Goal: Information Seeking & Learning: Learn about a topic

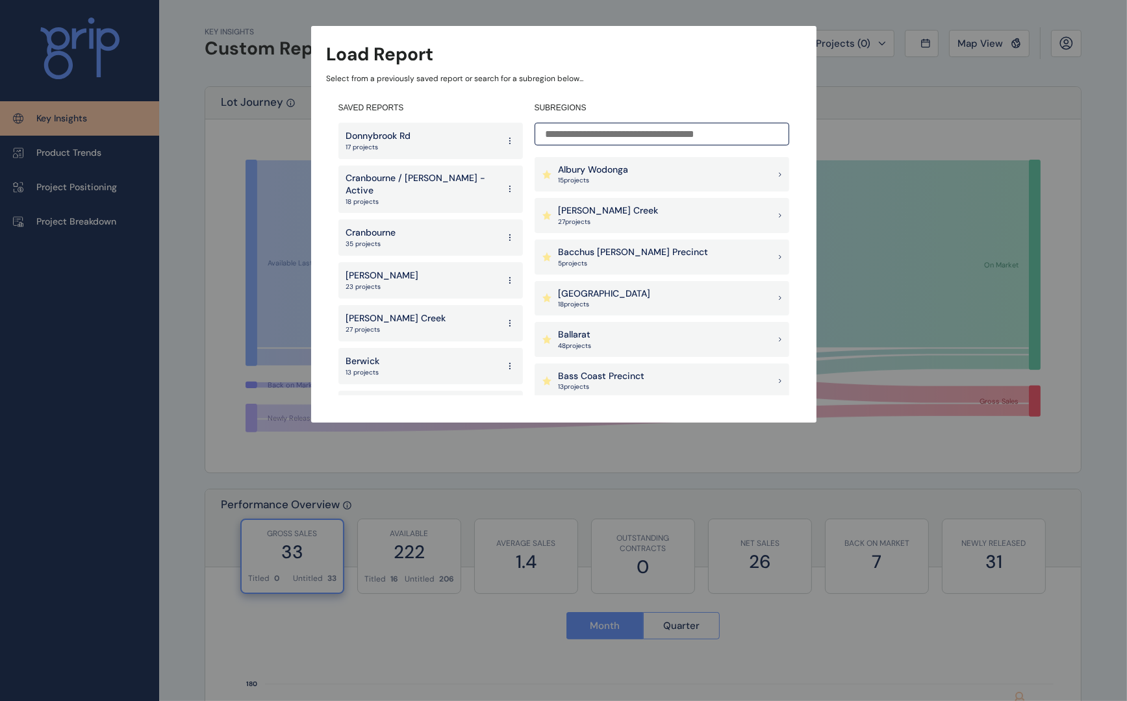
click at [630, 255] on p "Bacchus [PERSON_NAME] Precinct" at bounding box center [633, 252] width 150 height 13
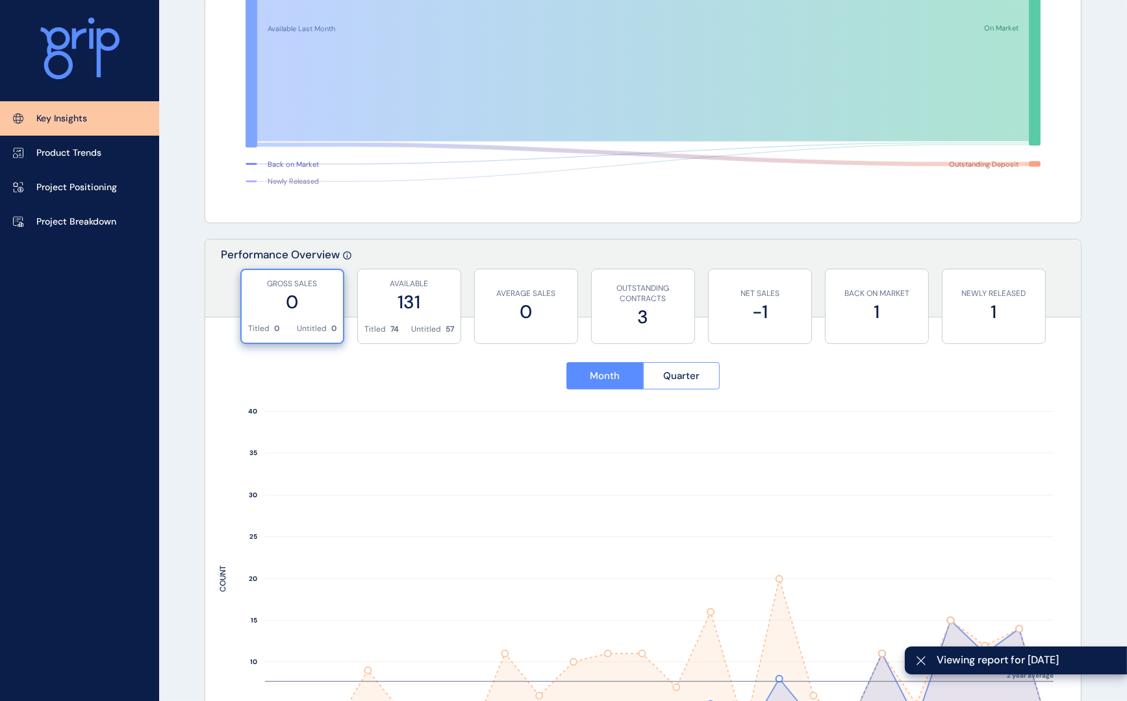
scroll to position [325, 0]
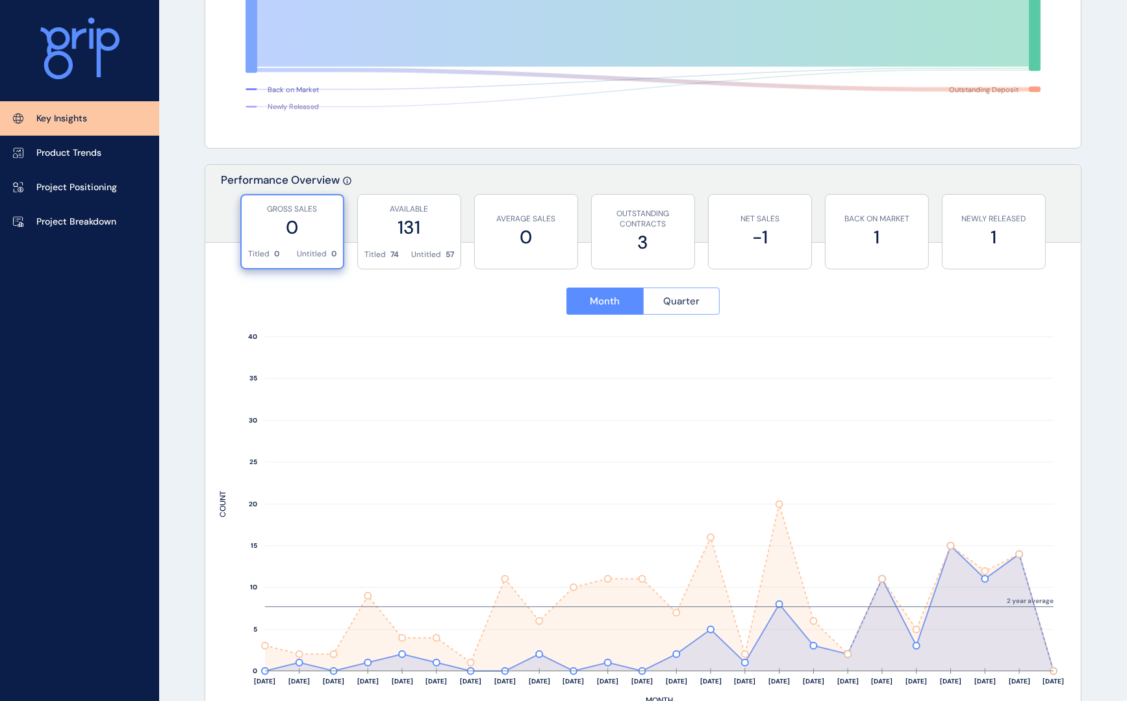
click at [675, 310] on button "Quarter" at bounding box center [681, 301] width 77 height 27
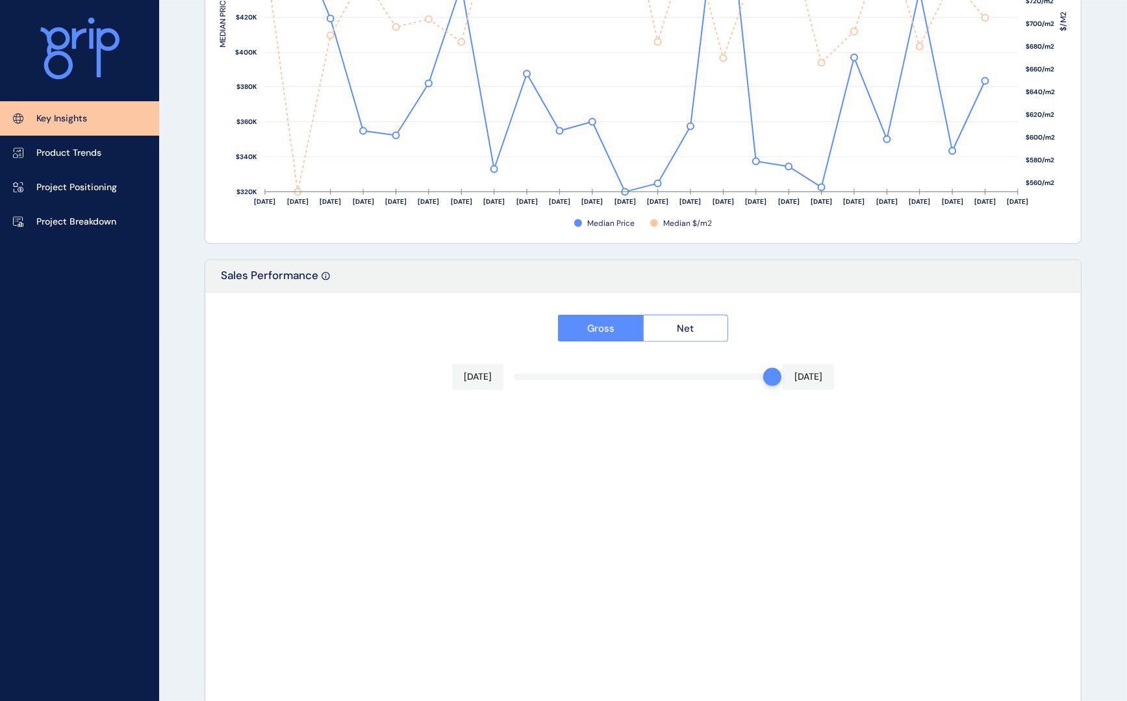
scroll to position [1836, 0]
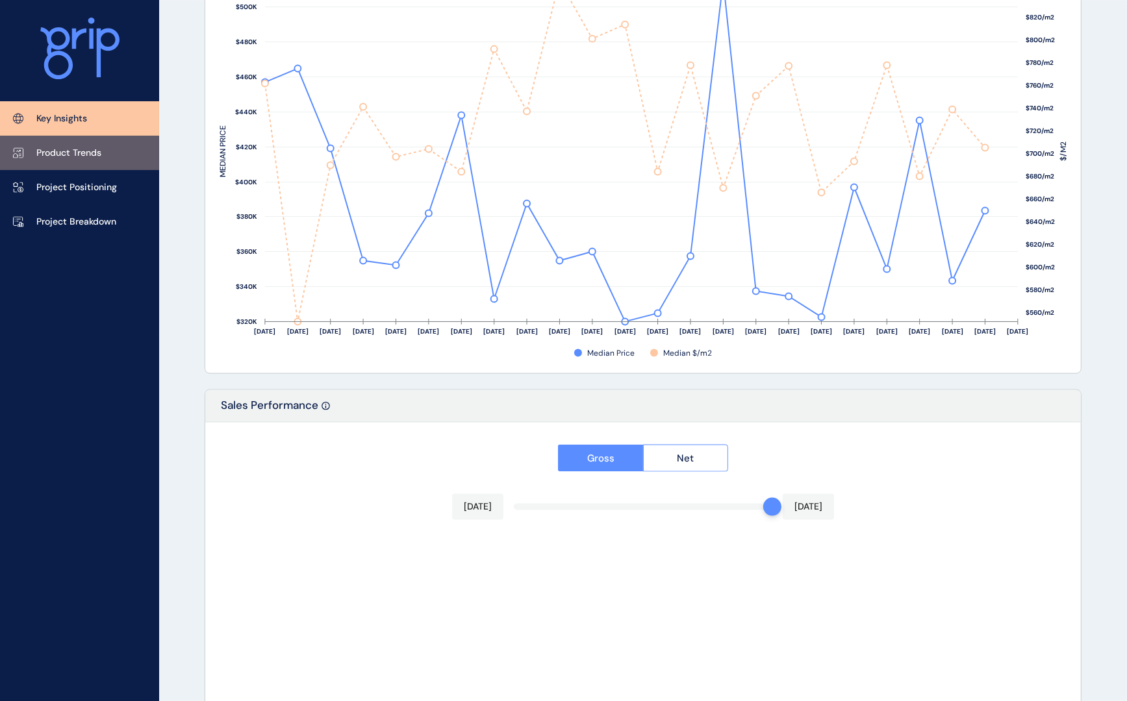
click at [69, 160] on link "Product Trends" at bounding box center [79, 153] width 159 height 34
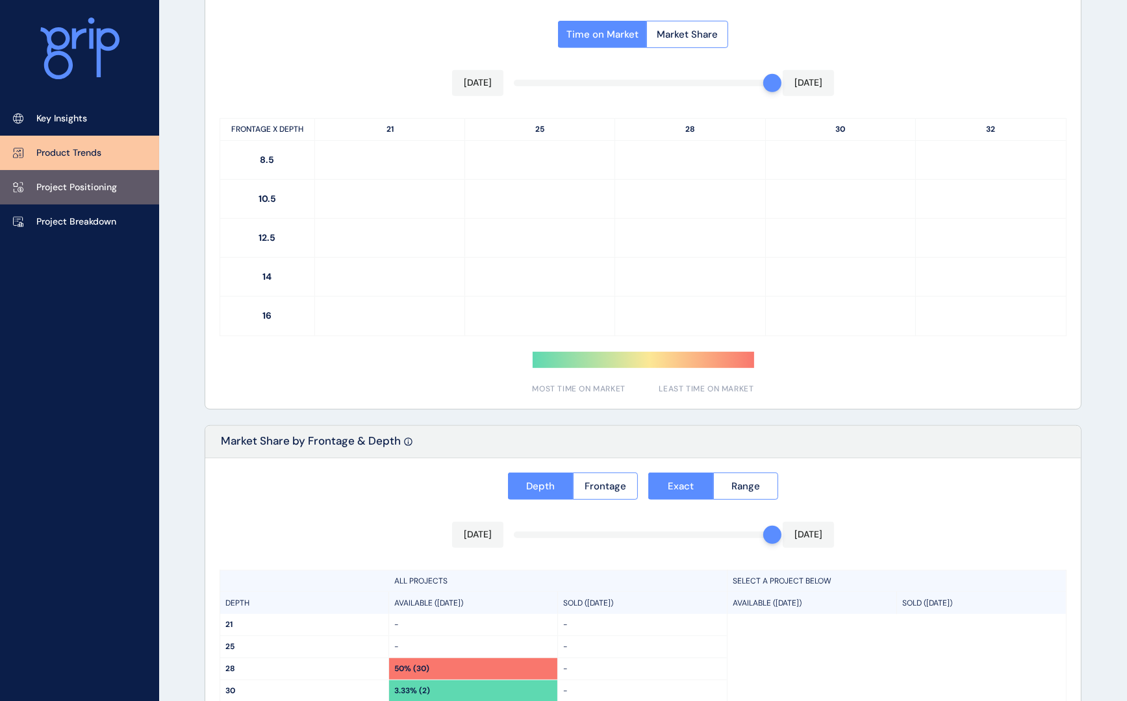
type input "*********"
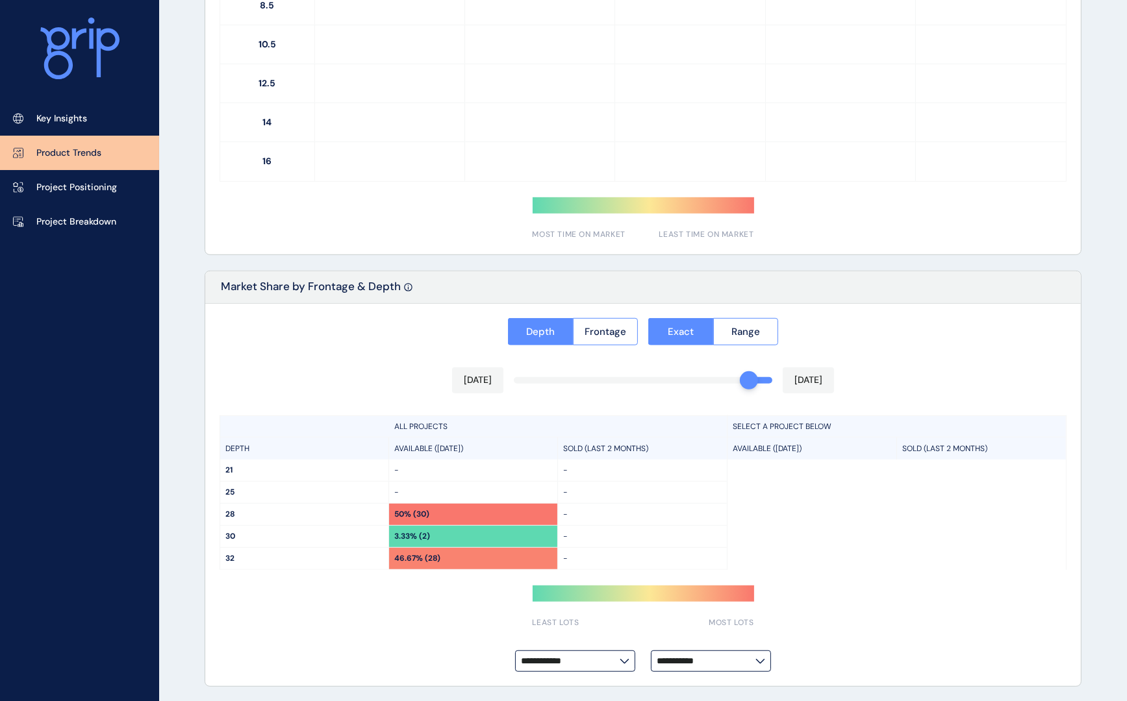
drag, startPoint x: 764, startPoint y: 382, endPoint x: 753, endPoint y: 382, distance: 11.7
click at [749, 382] on div at bounding box center [749, 380] width 18 height 18
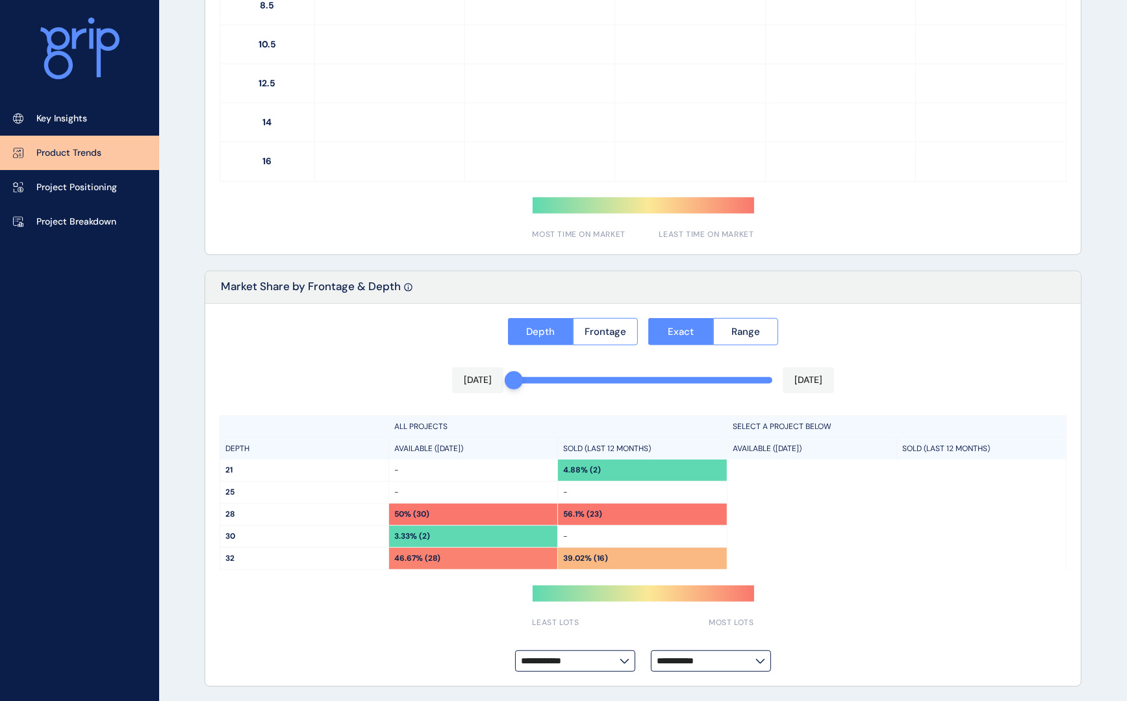
drag, startPoint x: 744, startPoint y: 377, endPoint x: 505, endPoint y: 368, distance: 239.8
click at [505, 368] on div "Sep 2024 Aug 2025" at bounding box center [643, 381] width 382 height 26
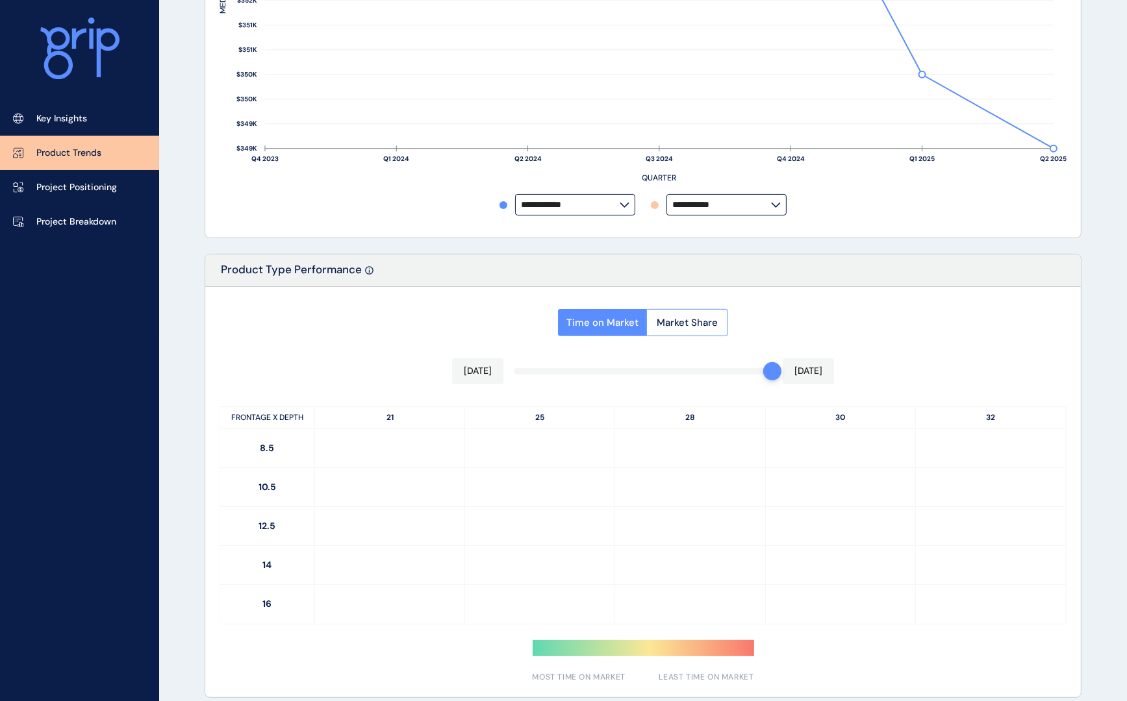
scroll to position [383, 0]
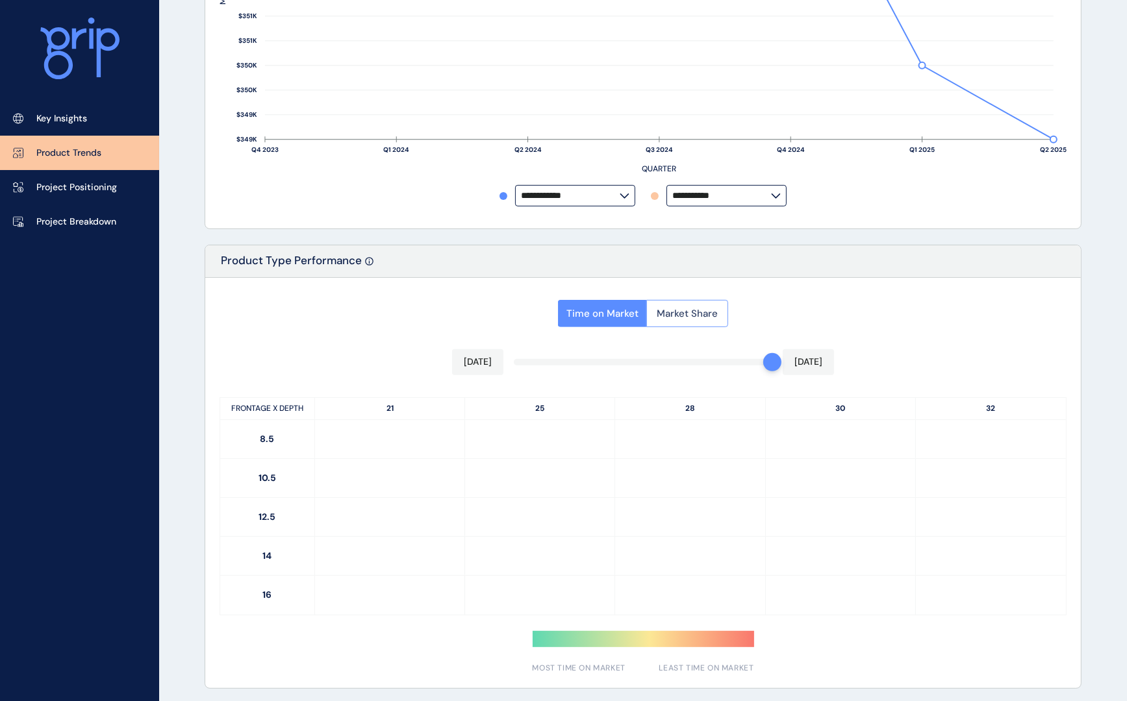
click at [689, 312] on span "Market Share" at bounding box center [686, 313] width 61 height 13
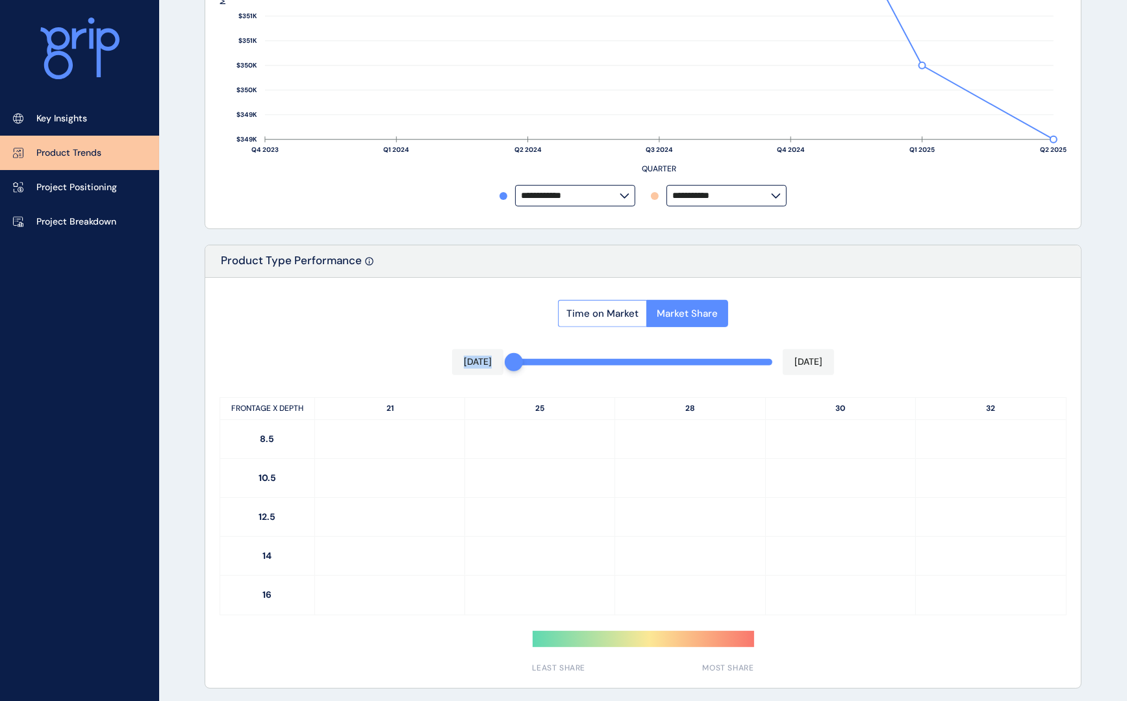
drag, startPoint x: 765, startPoint y: 364, endPoint x: 510, endPoint y: 343, distance: 255.4
click at [510, 343] on div "Time on Market Market Share Sep 2024 Aug 2025 FRONTAGE X DEPTH 21 25 28 30 32 8…" at bounding box center [642, 483] width 875 height 410
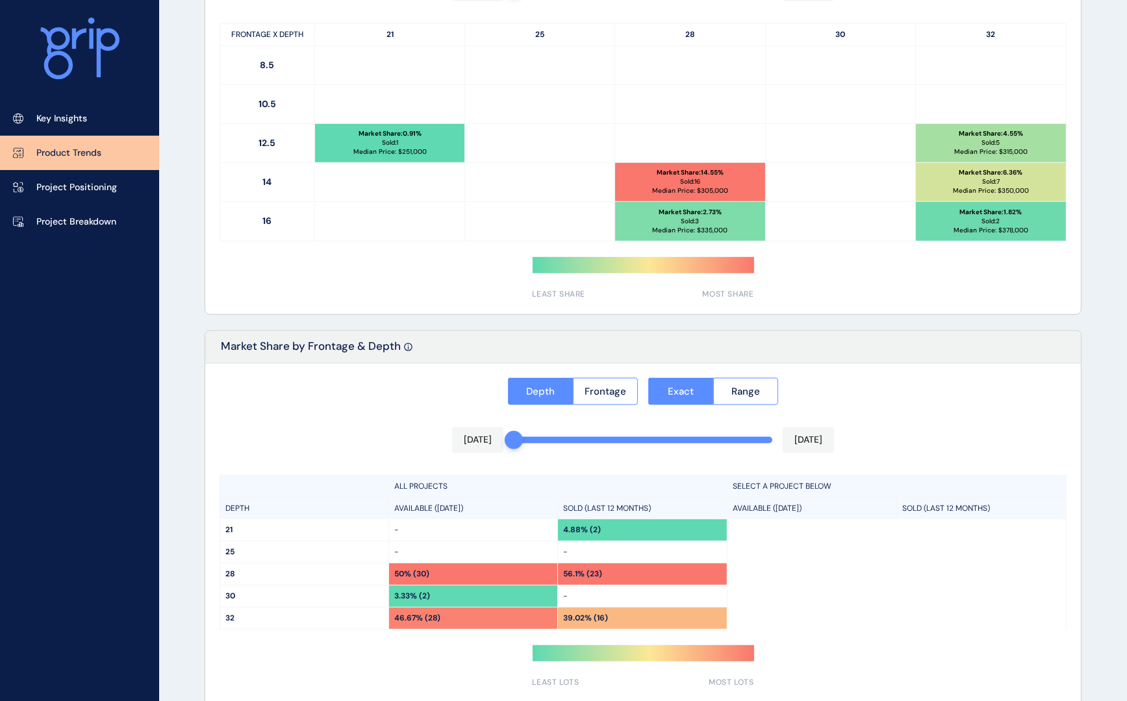
scroll to position [817, 0]
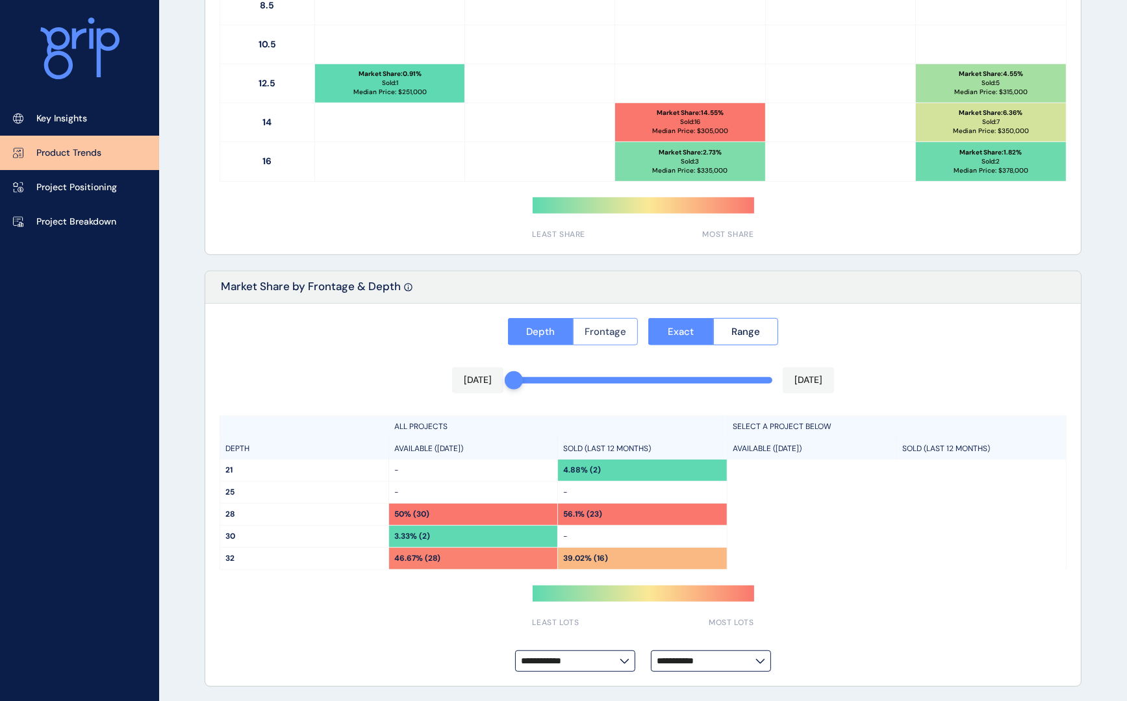
click at [621, 334] on span "Frontage" at bounding box center [605, 331] width 42 height 13
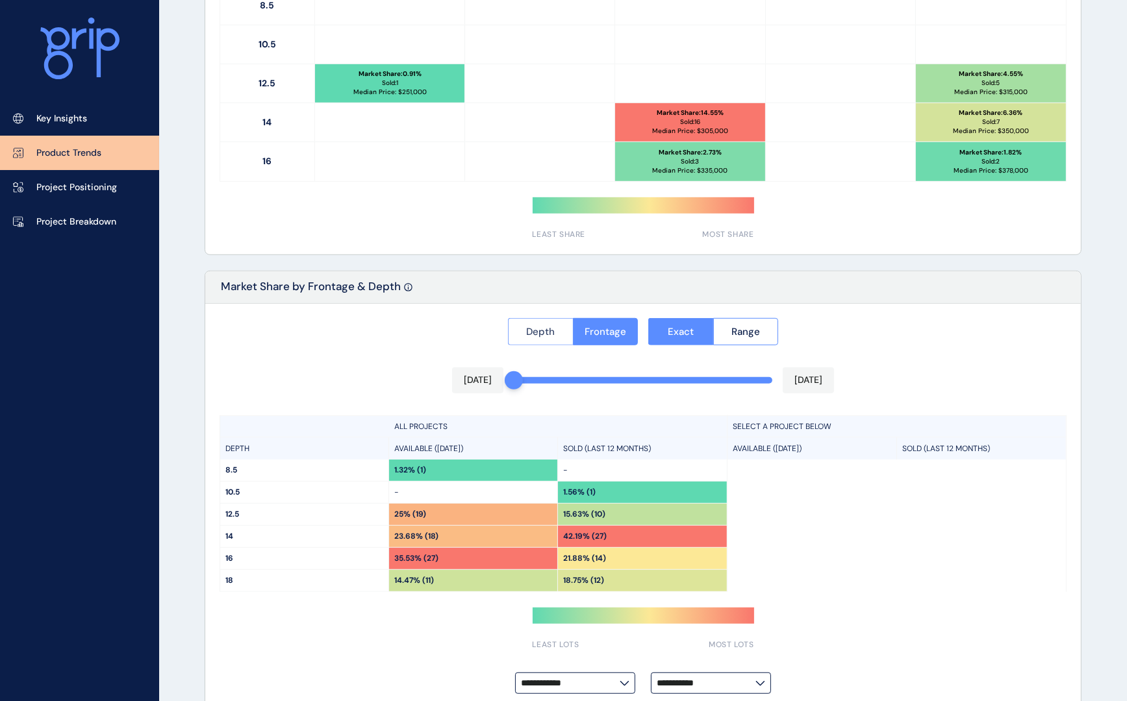
click at [544, 329] on span "Depth" at bounding box center [540, 331] width 29 height 13
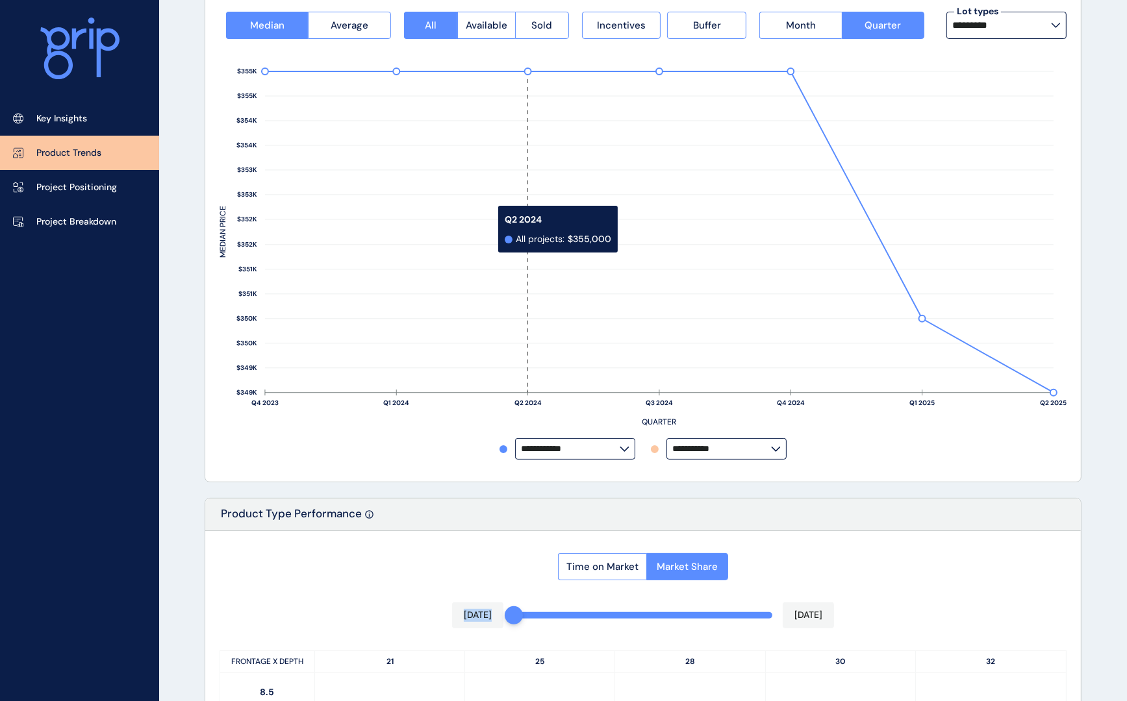
scroll to position [0, 0]
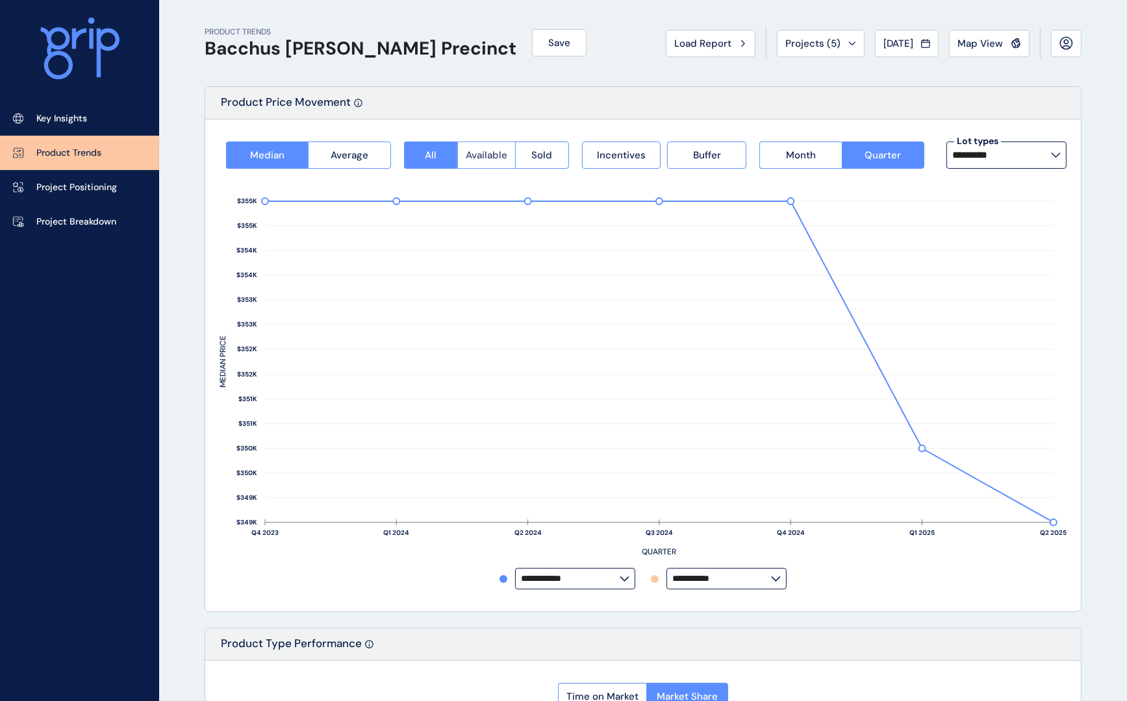
click at [494, 158] on span "Available" at bounding box center [487, 155] width 42 height 13
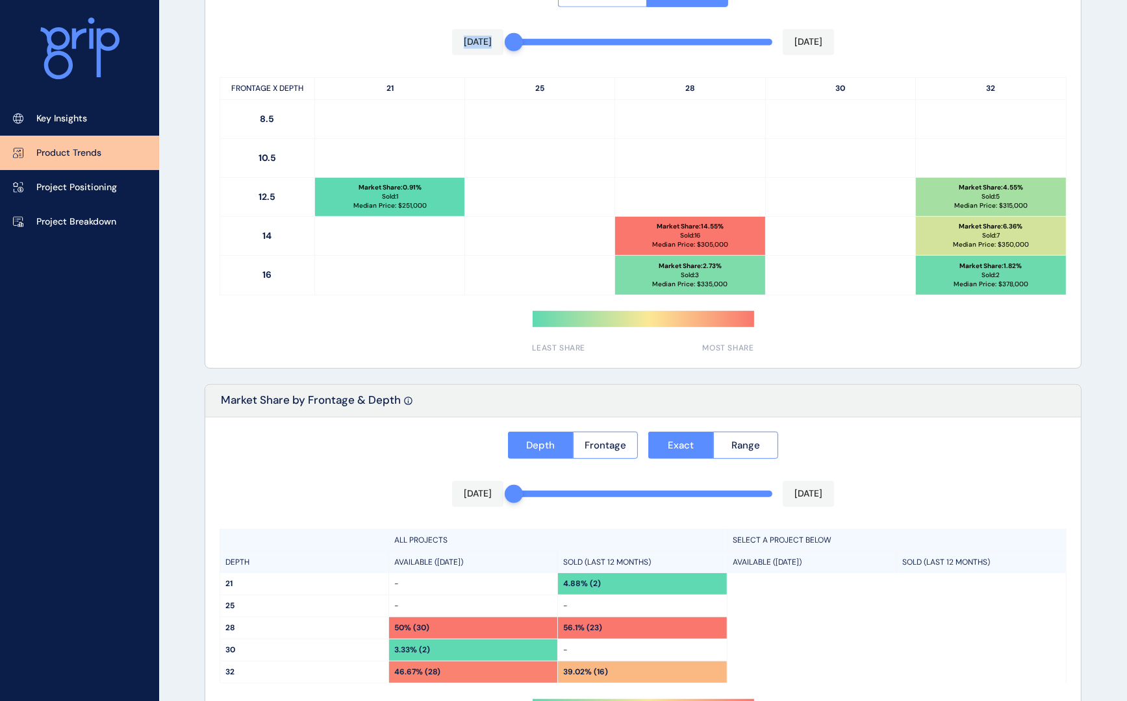
scroll to position [779, 0]
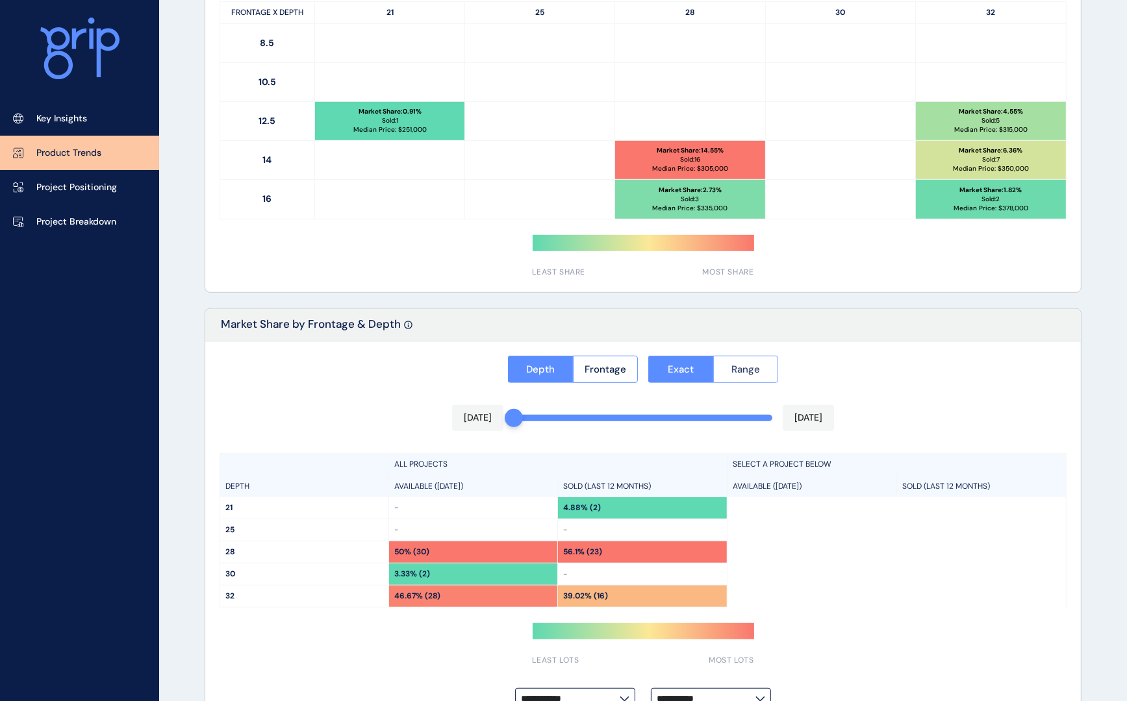
click at [743, 365] on span "Range" at bounding box center [745, 369] width 29 height 13
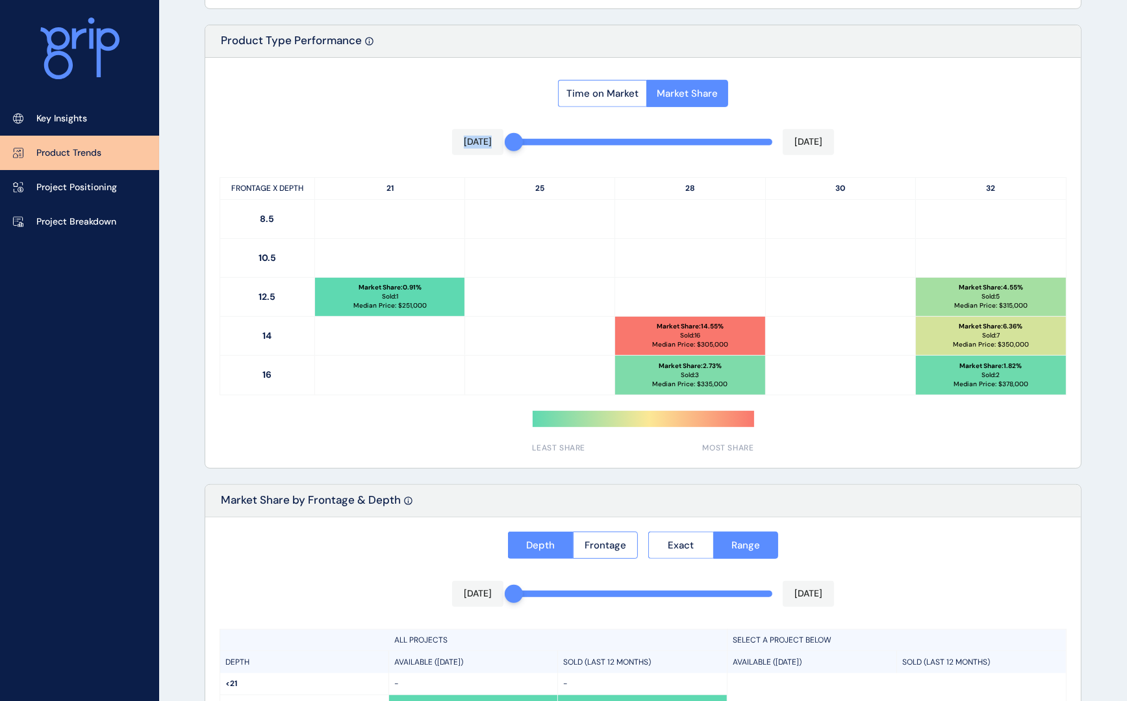
scroll to position [584, 0]
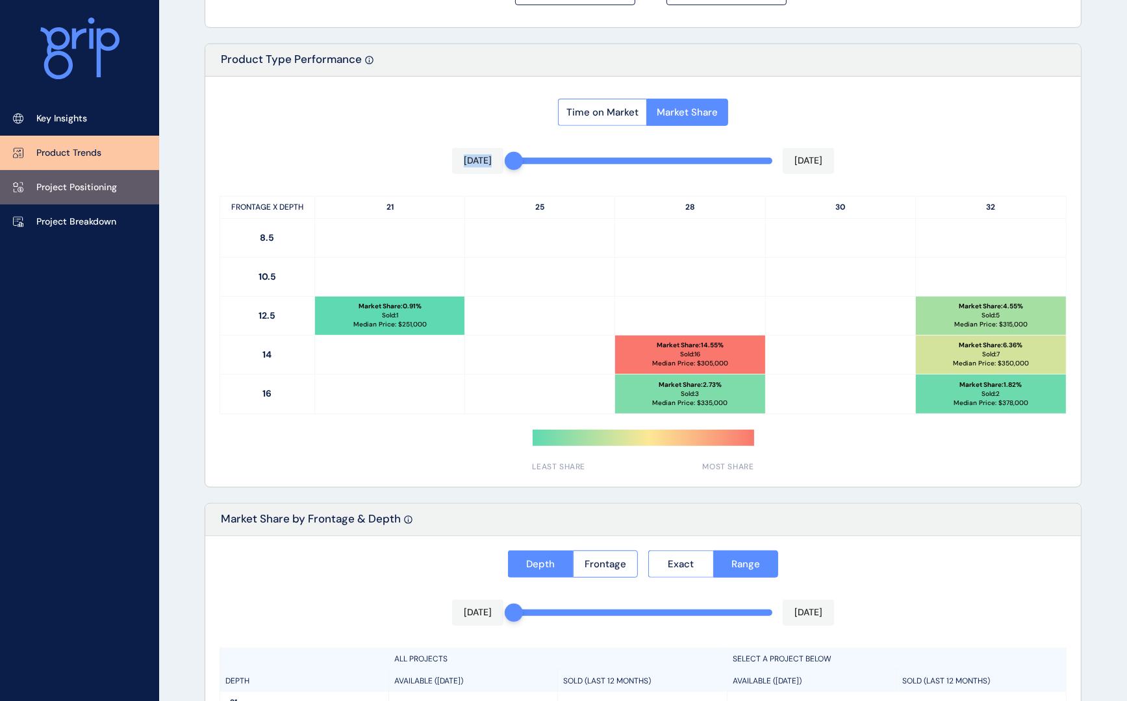
click at [91, 197] on link "Project Positioning" at bounding box center [79, 187] width 159 height 34
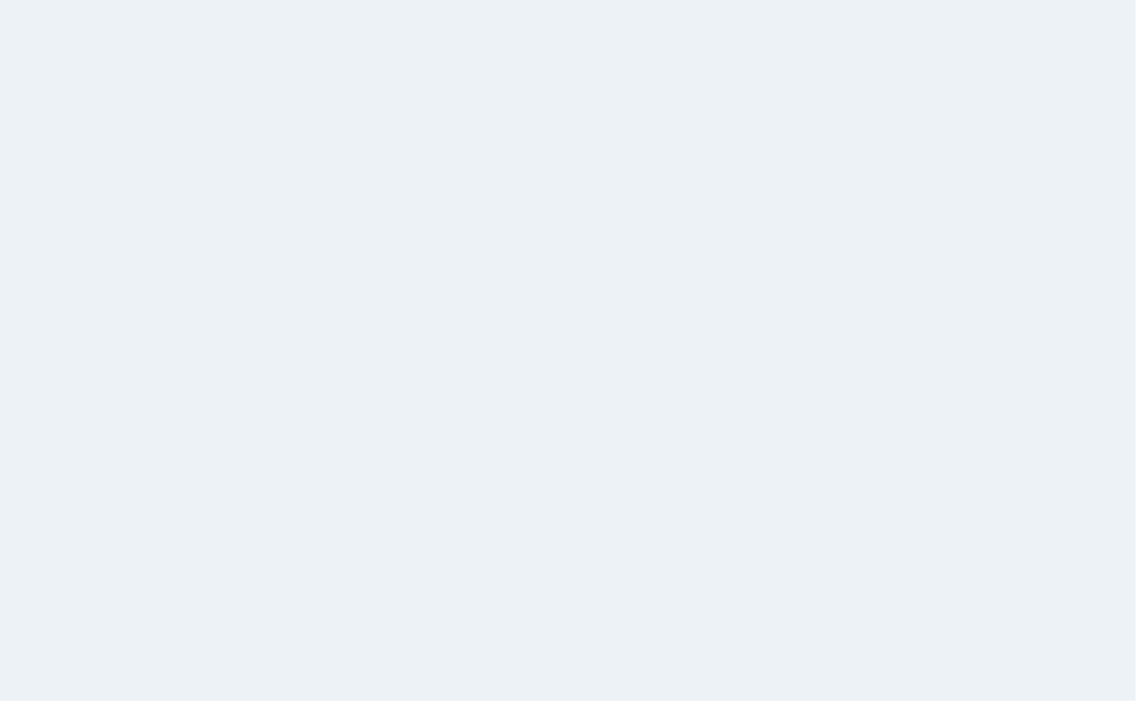
click at [203, 214] on html at bounding box center [568, 350] width 1136 height 701
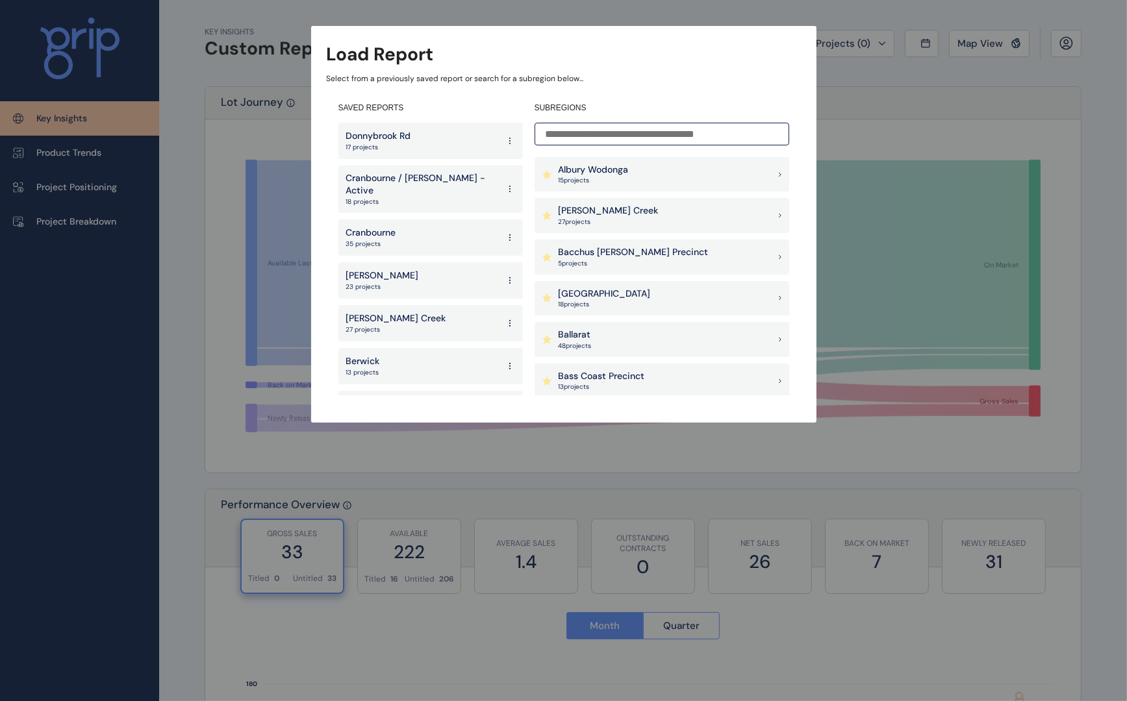
click at [651, 251] on p "Bacchus [PERSON_NAME] Precinct" at bounding box center [633, 252] width 150 height 13
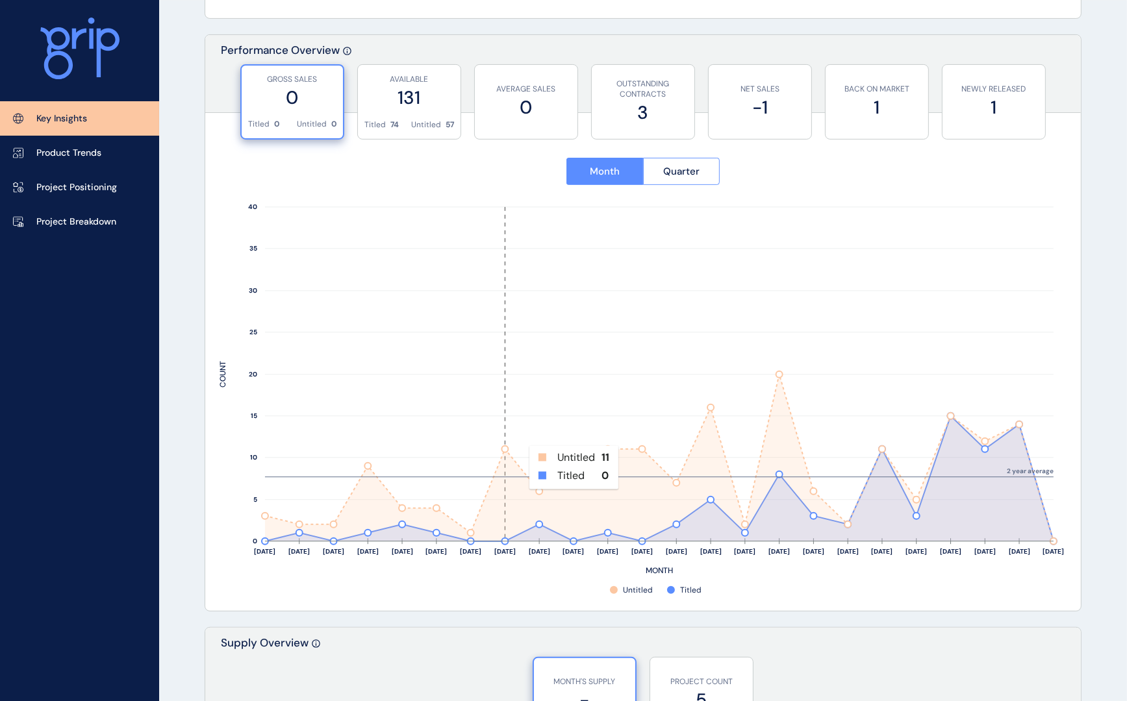
scroll to position [390, 0]
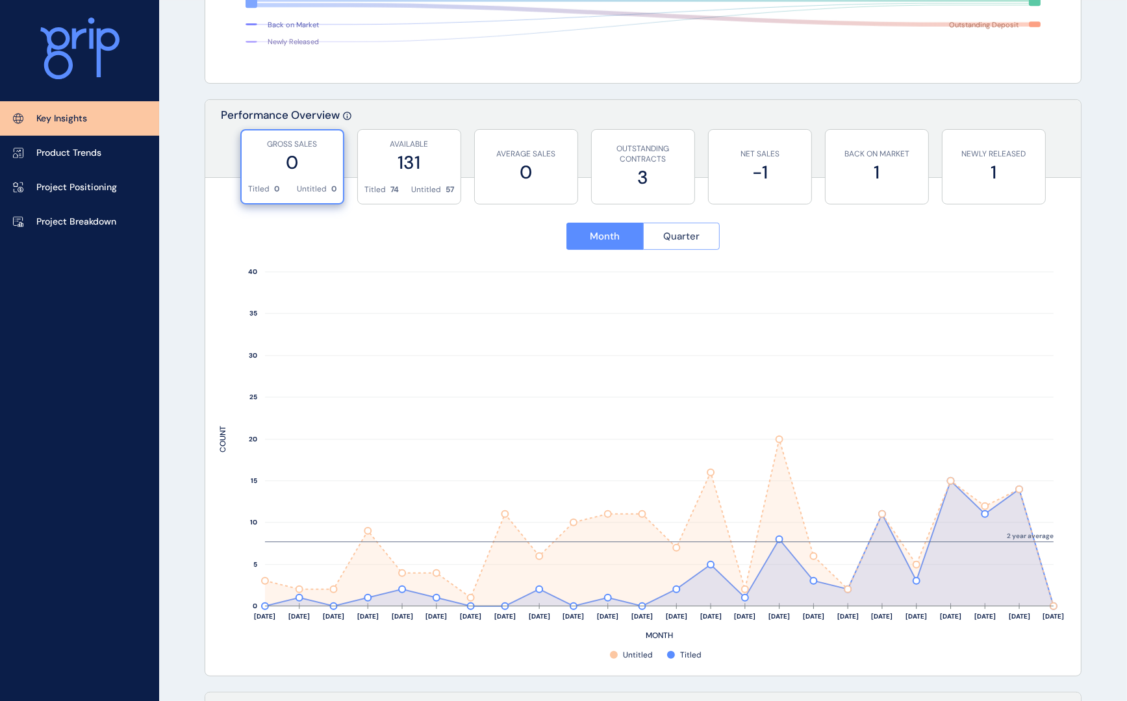
click at [684, 240] on span "Quarter" at bounding box center [681, 236] width 36 height 13
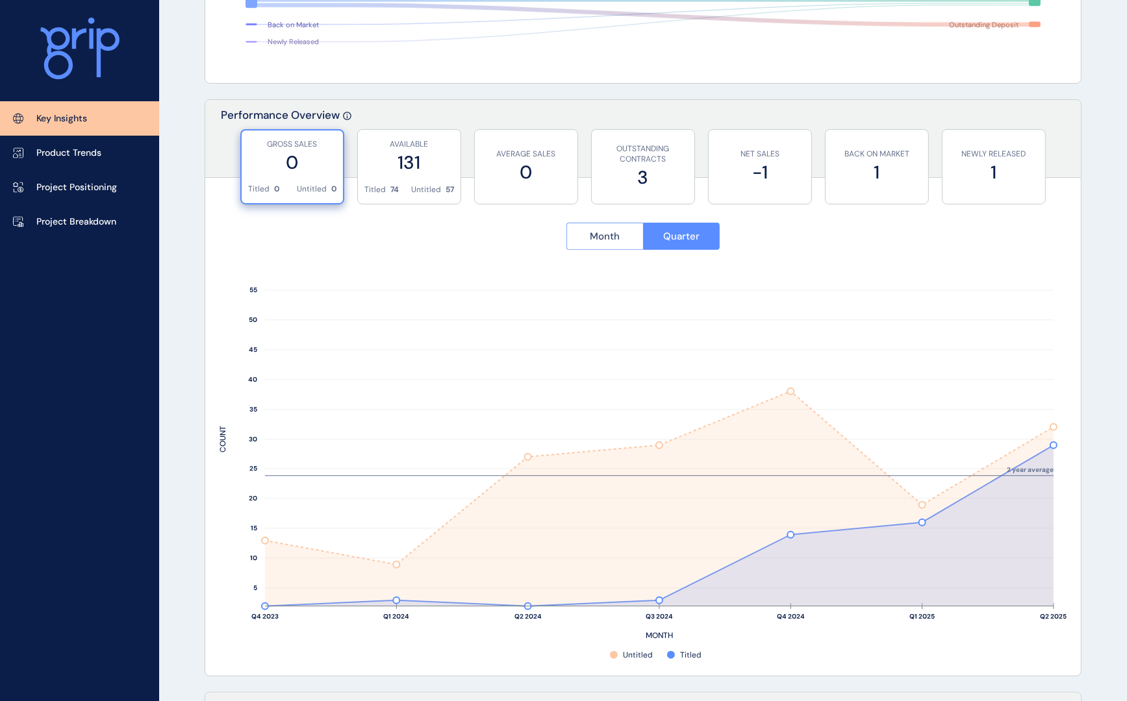
click at [599, 232] on span "Month" at bounding box center [605, 236] width 30 height 13
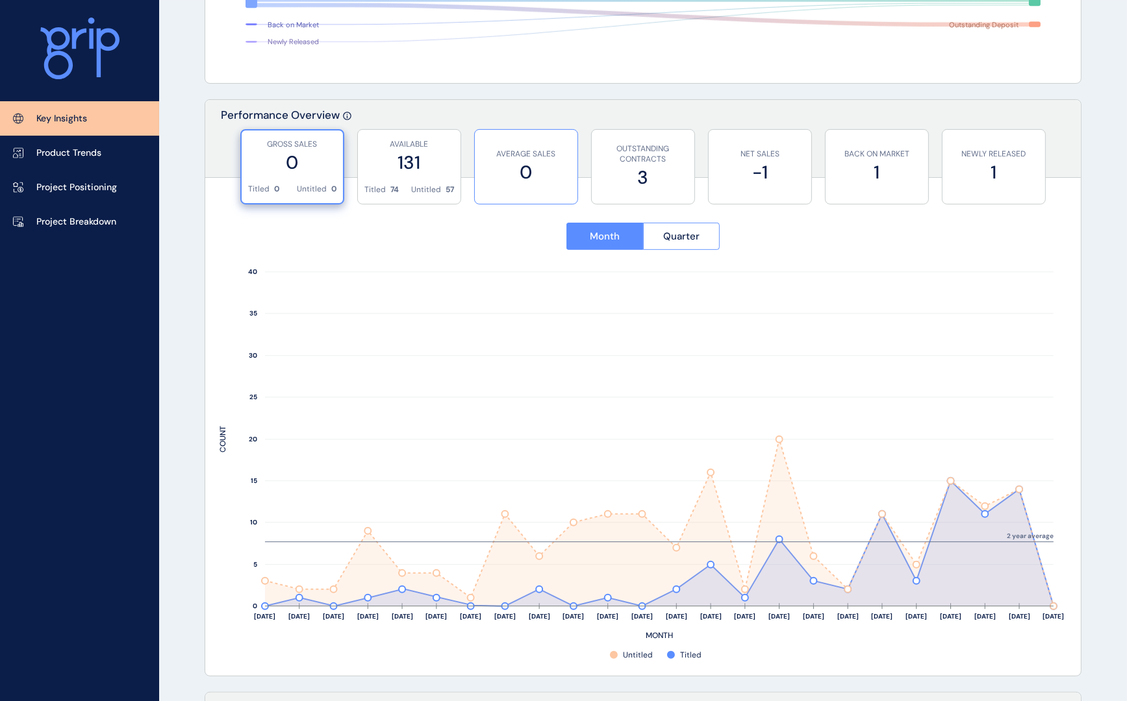
click at [522, 173] on label "0" at bounding box center [526, 172] width 90 height 25
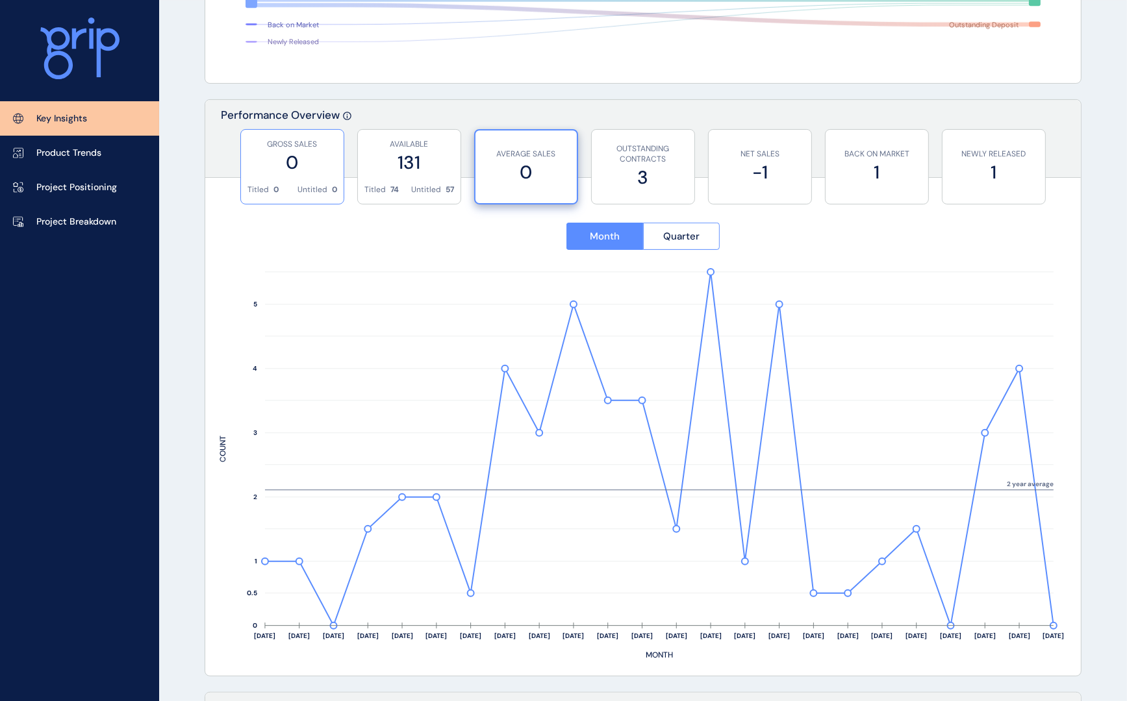
click at [310, 175] on div "GROSS SALES 0" at bounding box center [292, 157] width 90 height 55
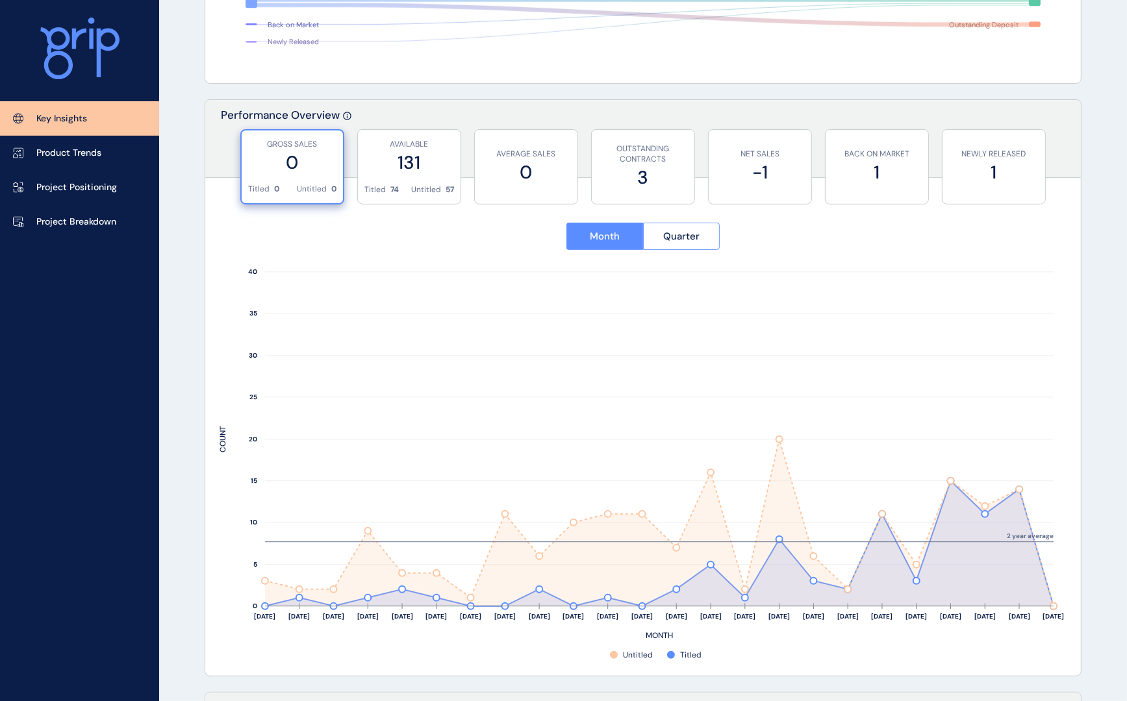
click at [1064, 642] on rect at bounding box center [642, 464] width 847 height 396
click at [64, 147] on p "Product Trends" at bounding box center [68, 153] width 65 height 13
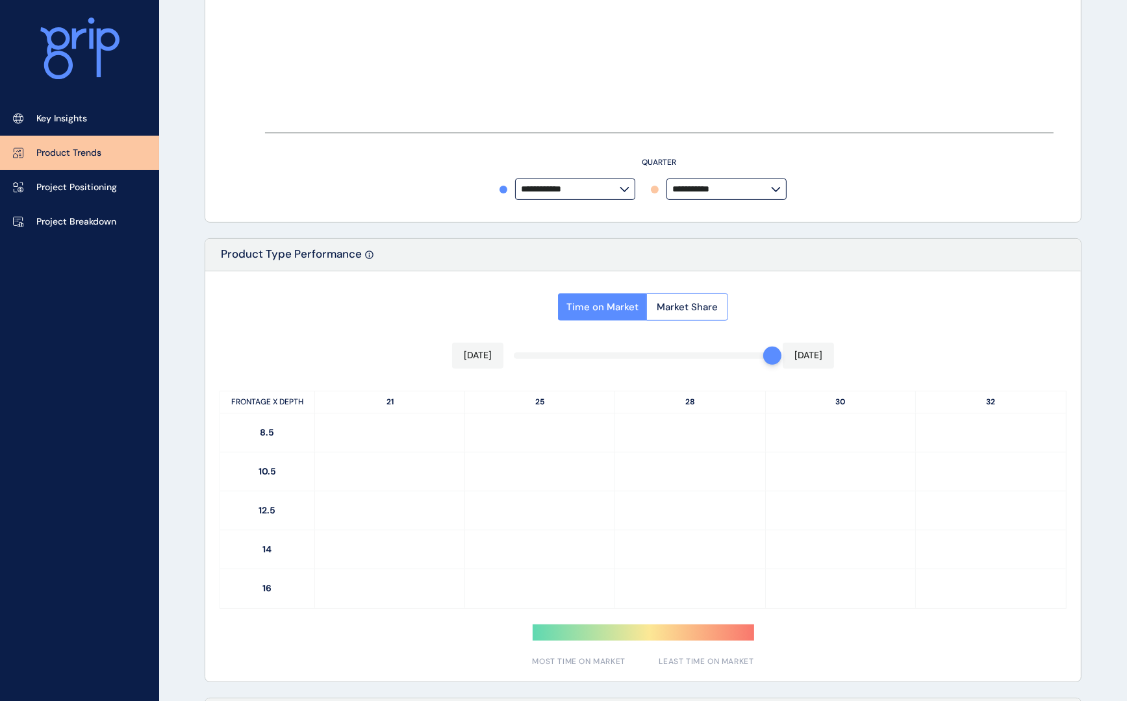
type input "*********"
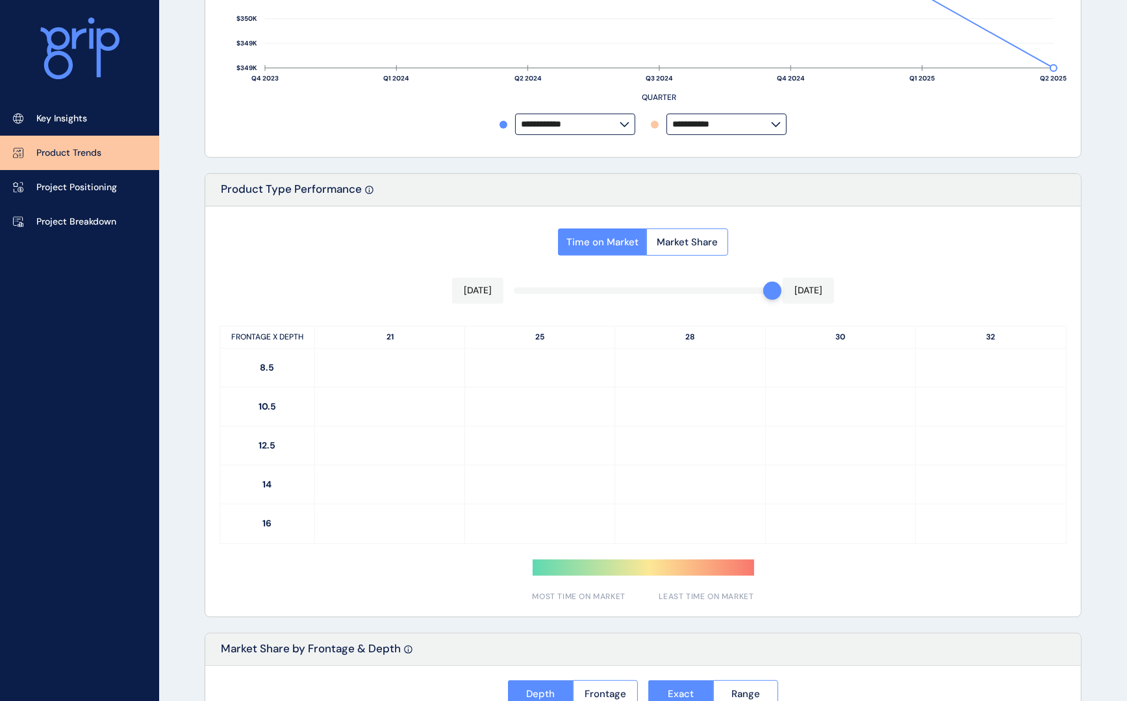
scroll to position [427, 0]
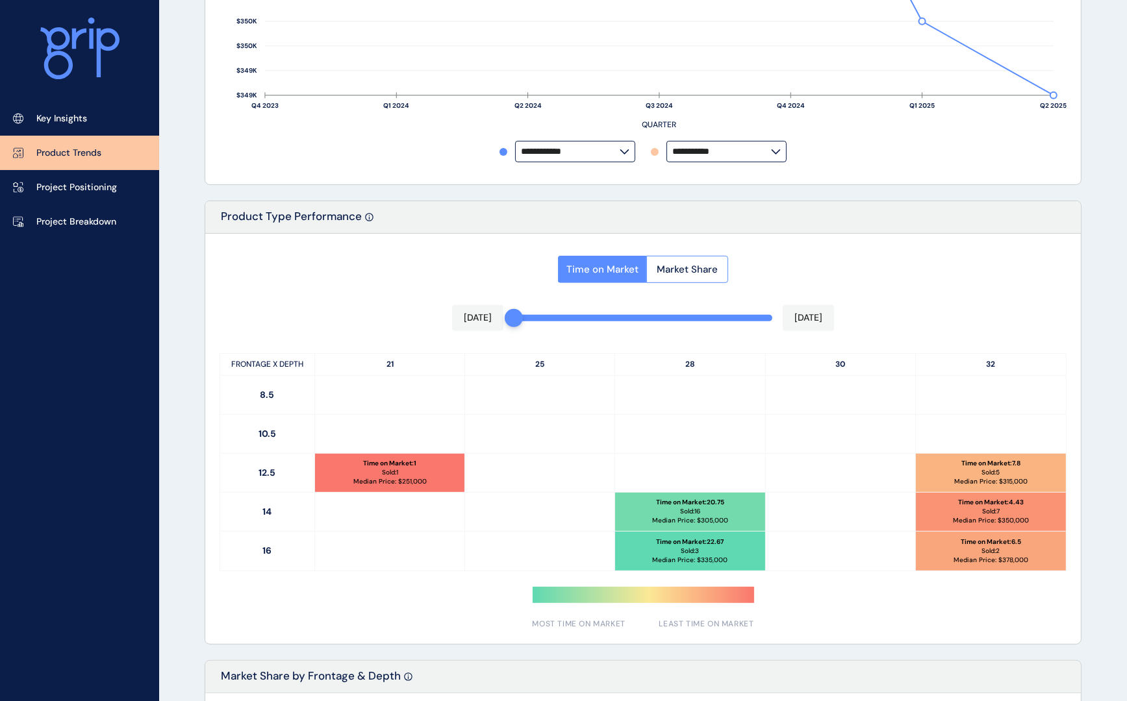
drag, startPoint x: 764, startPoint y: 319, endPoint x: 497, endPoint y: 303, distance: 266.8
click at [497, 303] on div "Time on Market Market Share [DATE] [DATE] FRONTAGE X DEPTH 21 25 28 30 32 8.5 1…" at bounding box center [642, 439] width 875 height 410
click at [675, 271] on span "Market Share" at bounding box center [686, 269] width 61 height 13
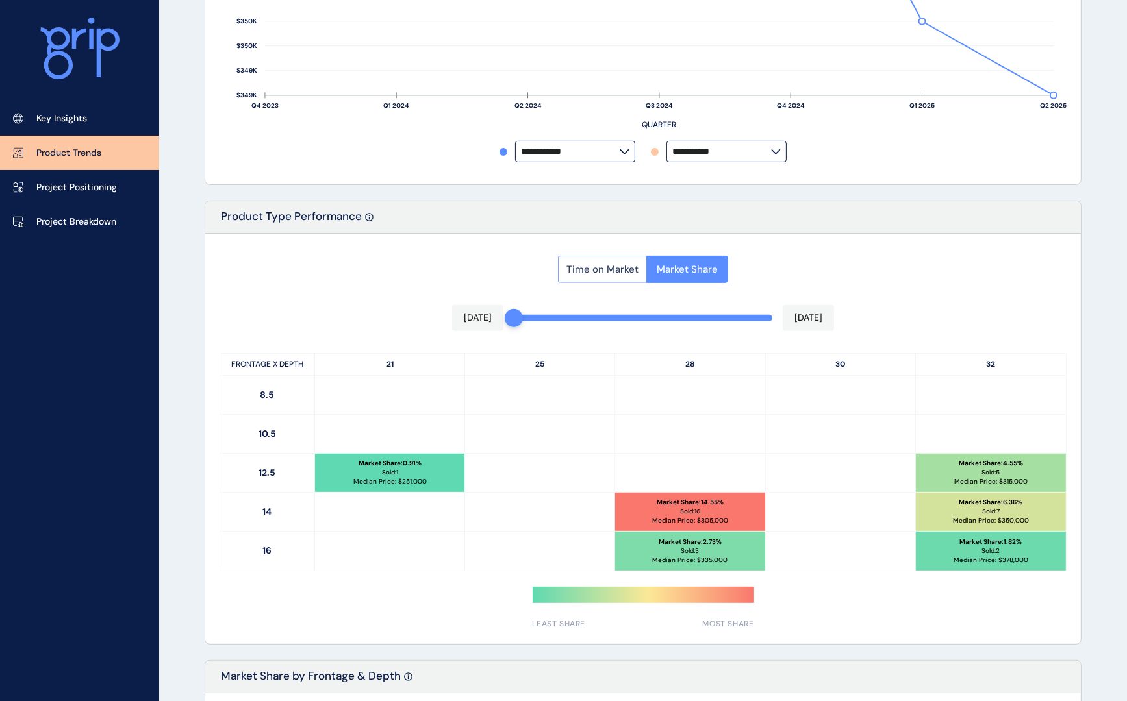
click at [598, 273] on span "Time on Market" at bounding box center [602, 269] width 72 height 13
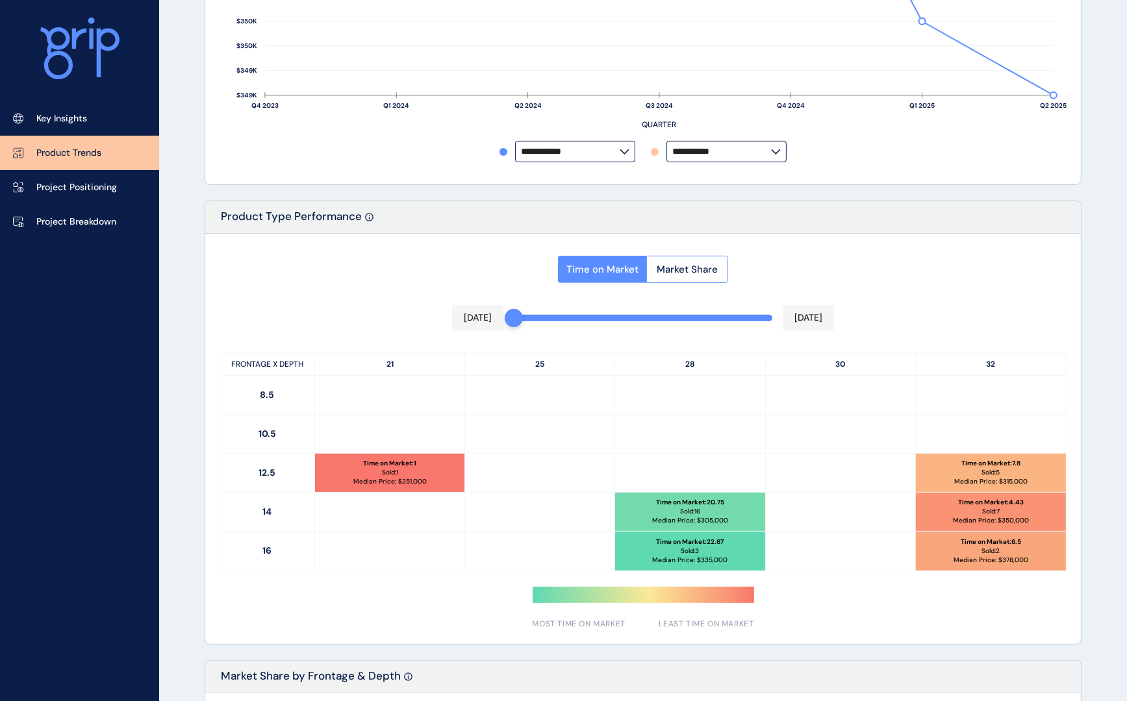
click at [206, 262] on div "Time on Market Market Share [DATE] [DATE] FRONTAGE X DEPTH 21 25 28 30 32 8.5 1…" at bounding box center [642, 439] width 875 height 410
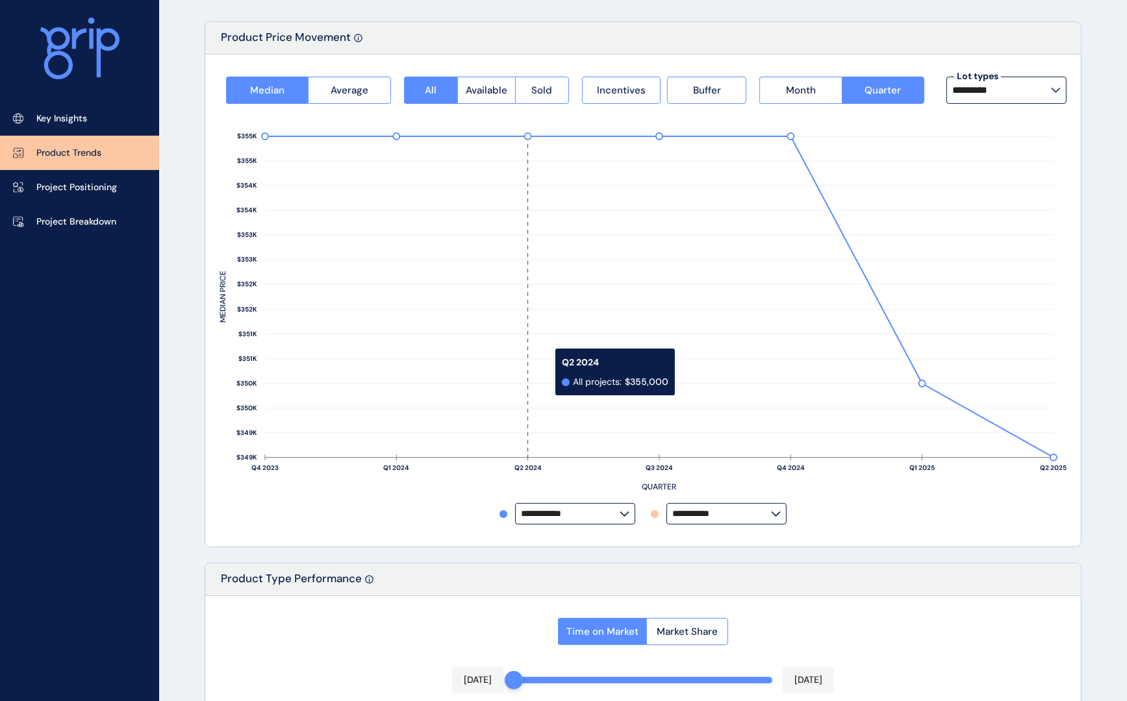
scroll to position [0, 0]
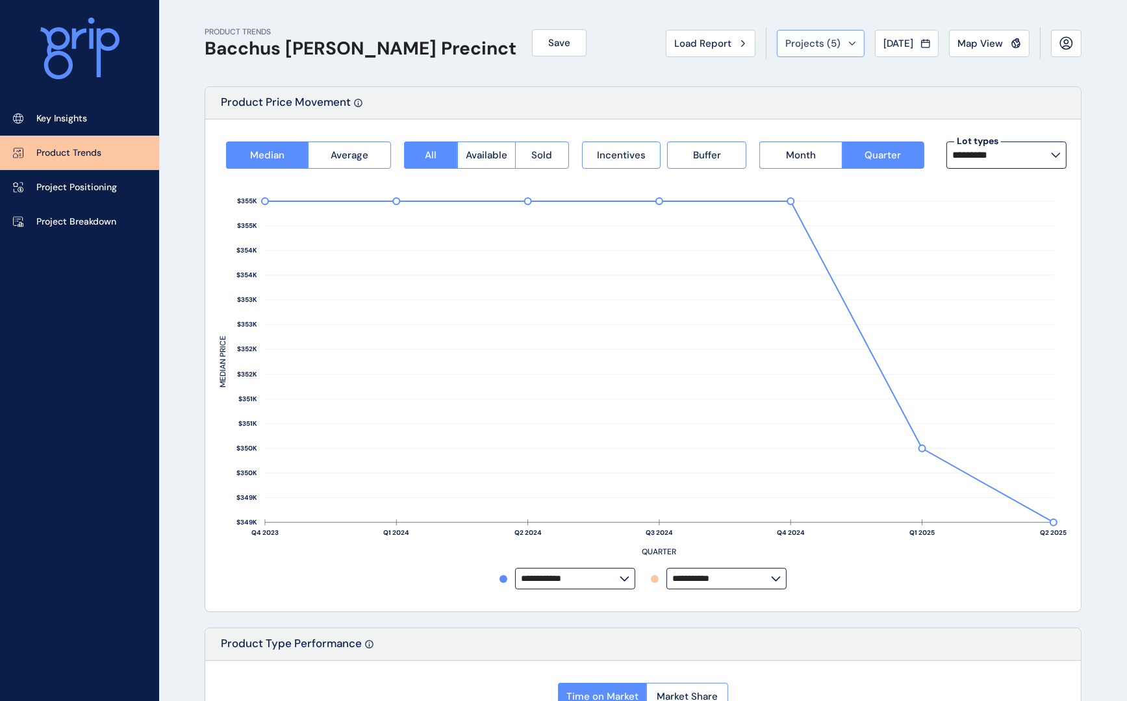
click at [843, 45] on div "Projects ( 5 )" at bounding box center [820, 43] width 71 height 13
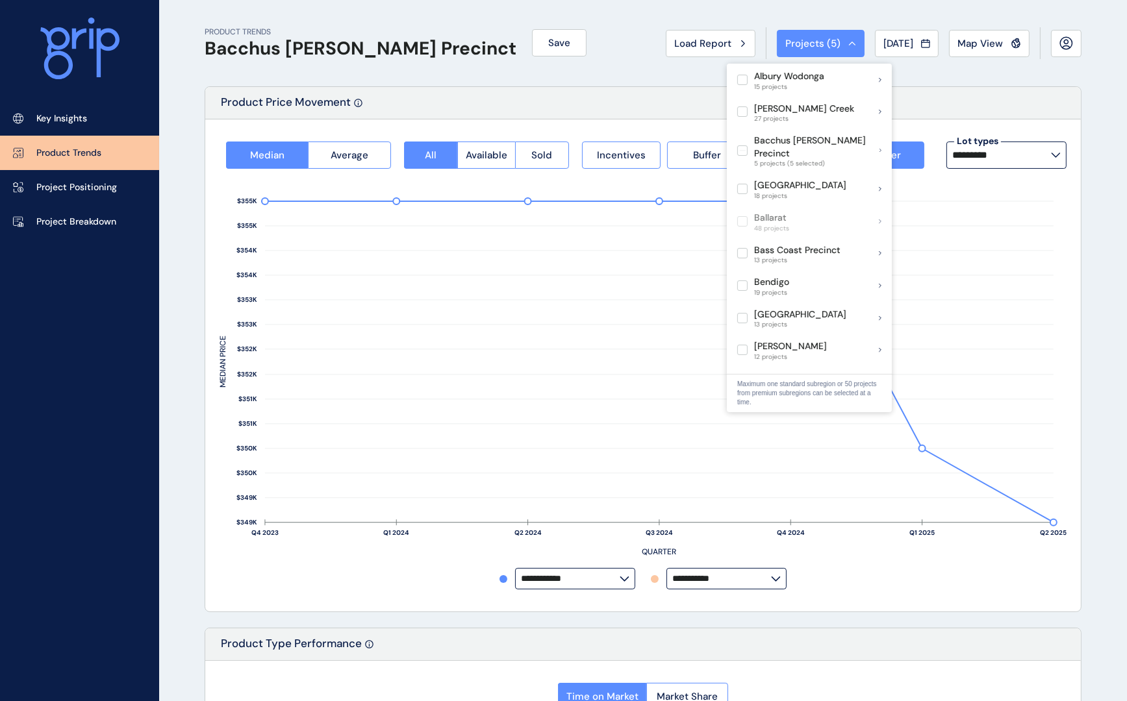
click at [843, 45] on div "Projects ( 5 )" at bounding box center [820, 43] width 71 height 13
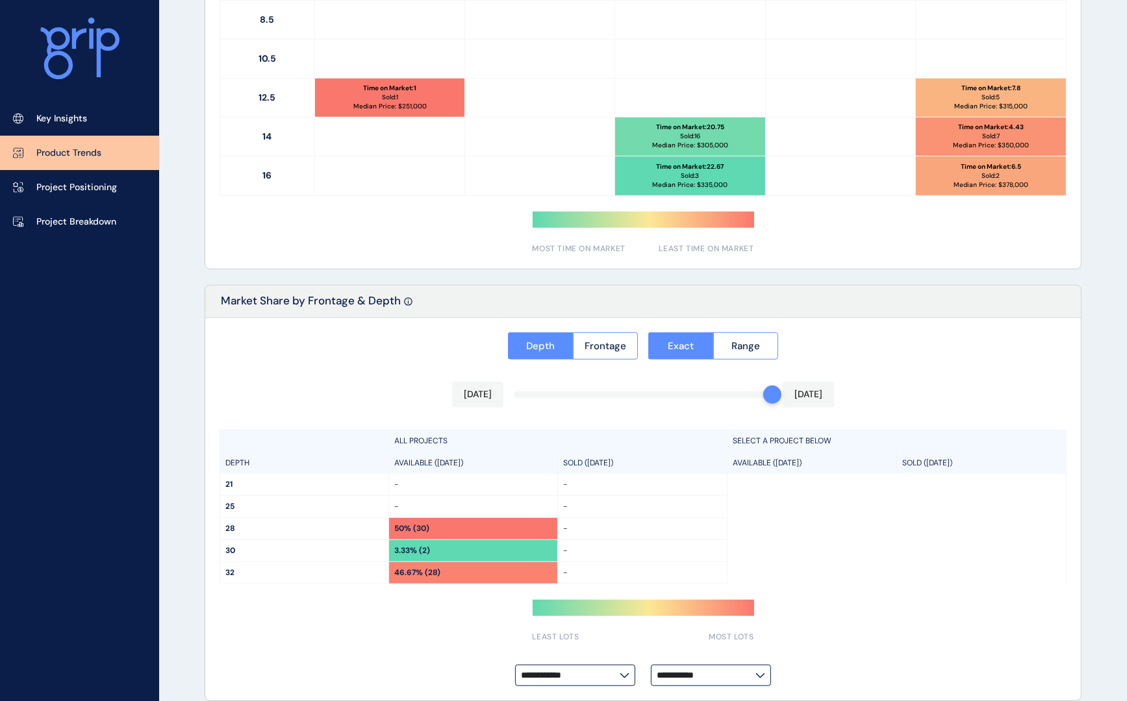
scroll to position [817, 0]
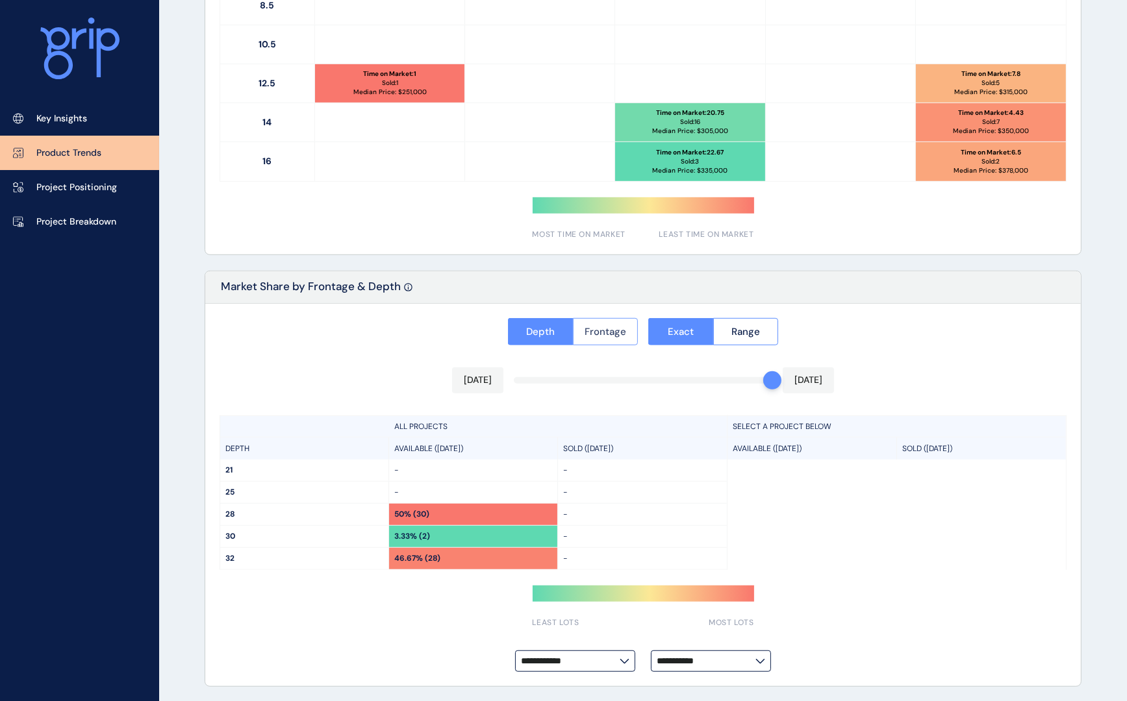
click at [594, 340] on button "Frontage" at bounding box center [606, 331] width 66 height 27
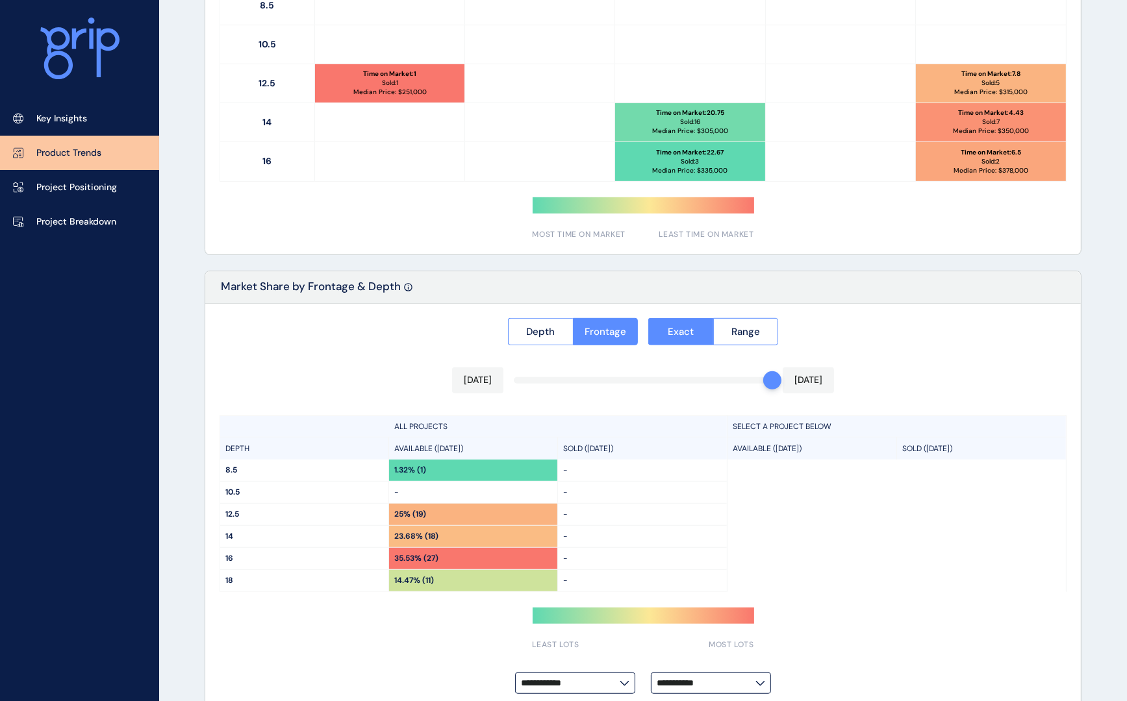
scroll to position [839, 0]
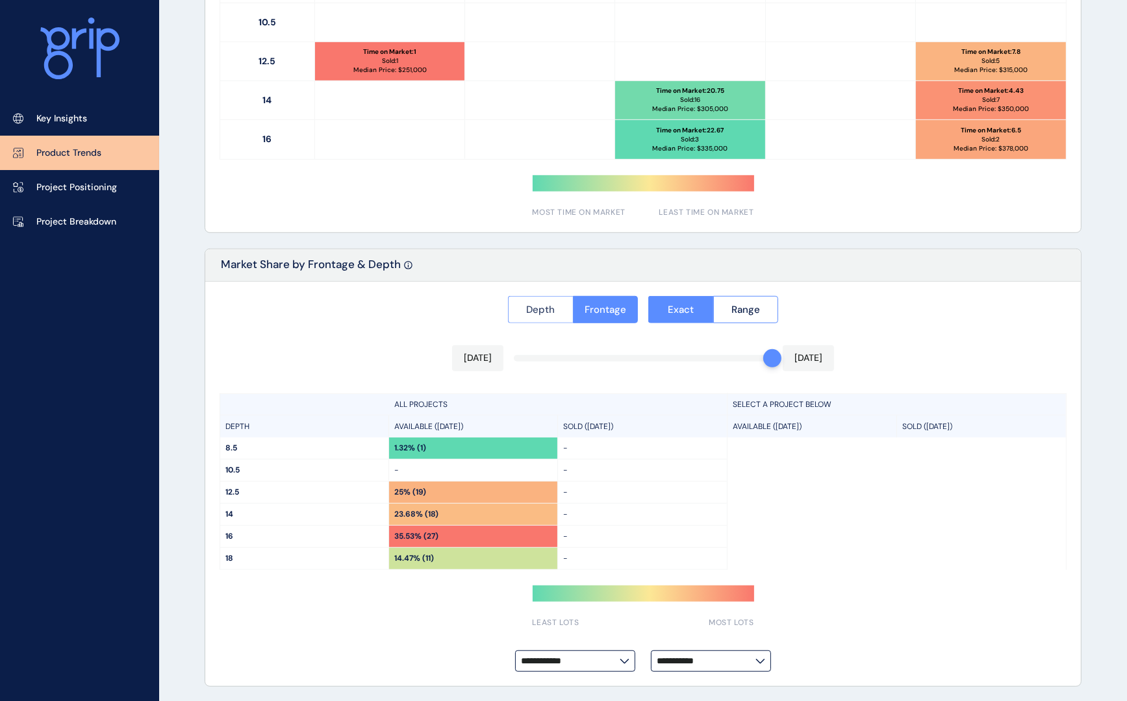
click at [530, 316] on button "Depth" at bounding box center [540, 309] width 65 height 27
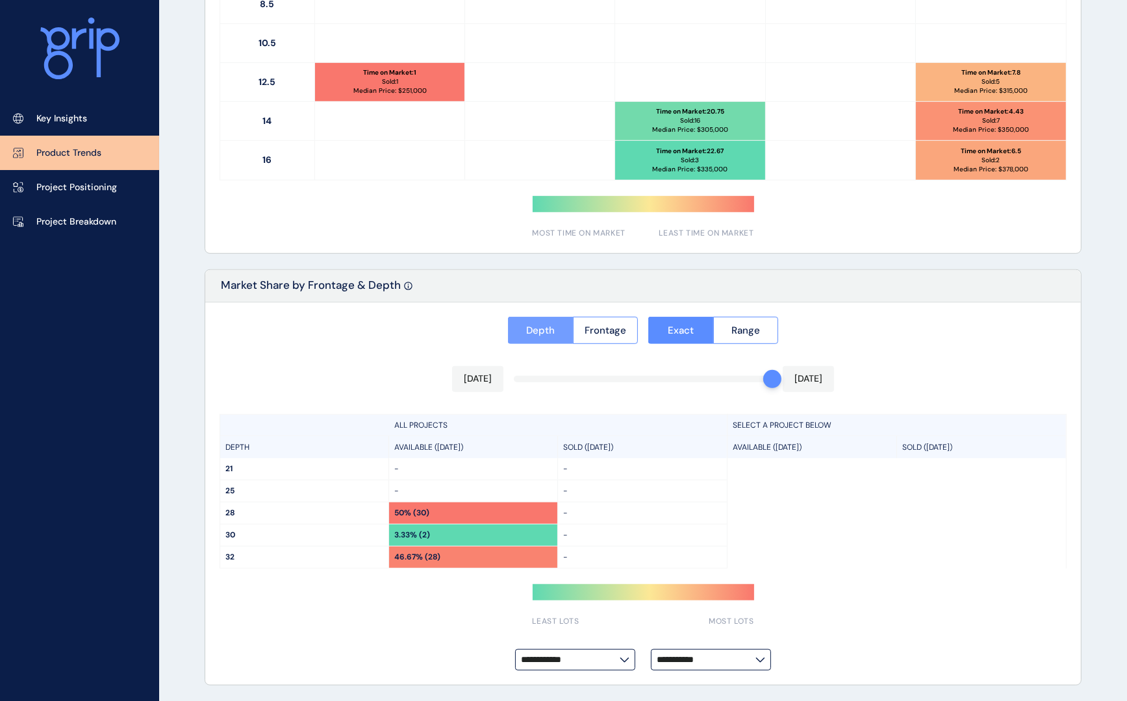
scroll to position [817, 0]
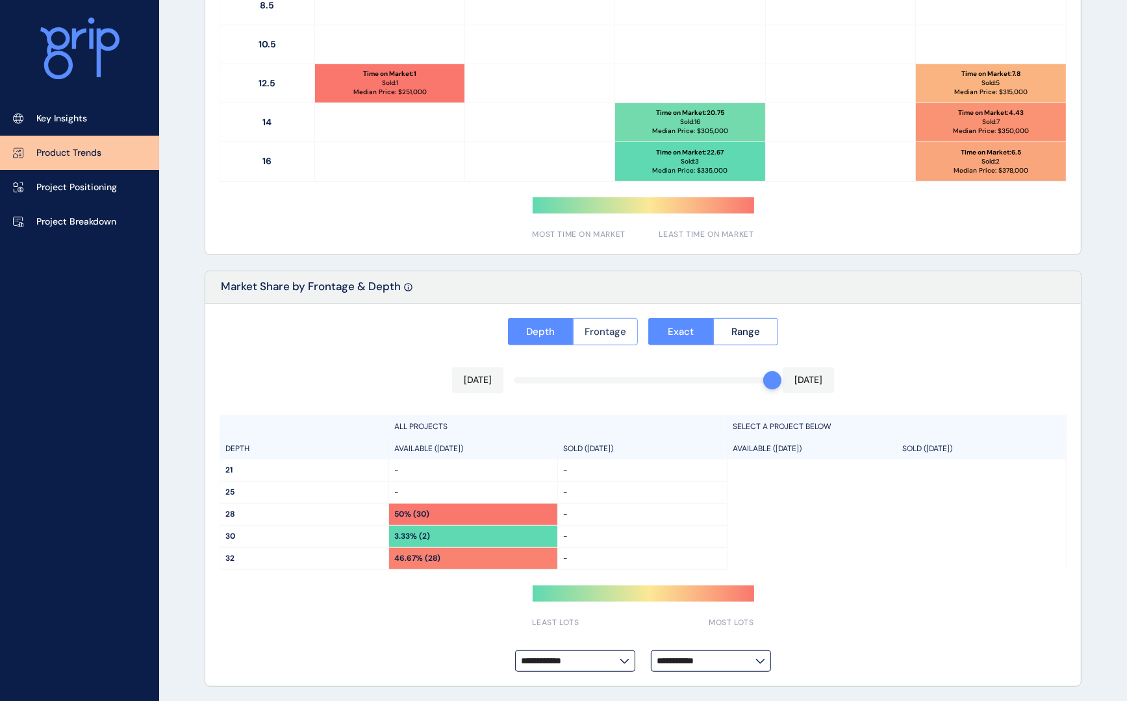
click at [606, 328] on span "Frontage" at bounding box center [605, 331] width 42 height 13
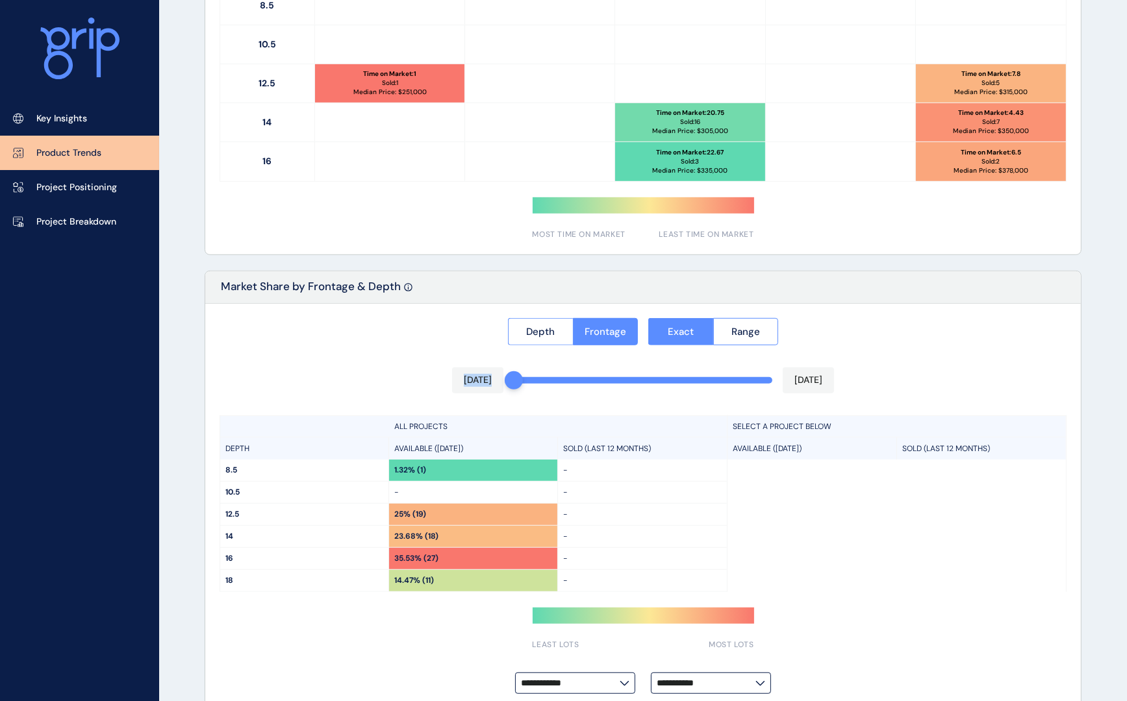
drag, startPoint x: 769, startPoint y: 384, endPoint x: 502, endPoint y: 377, distance: 267.0
click at [502, 377] on div "**********" at bounding box center [642, 506] width 875 height 405
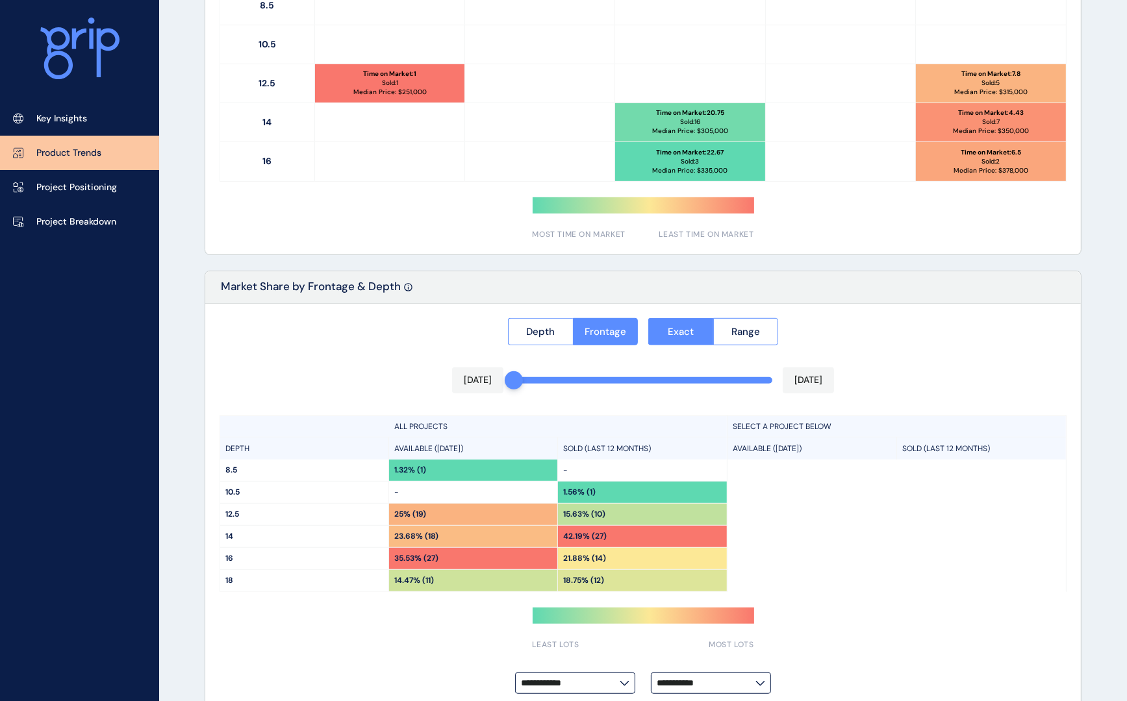
click at [318, 408] on div "**********" at bounding box center [642, 506] width 875 height 405
click at [538, 334] on span "Depth" at bounding box center [540, 331] width 29 height 13
